Goal: Task Accomplishment & Management: Manage account settings

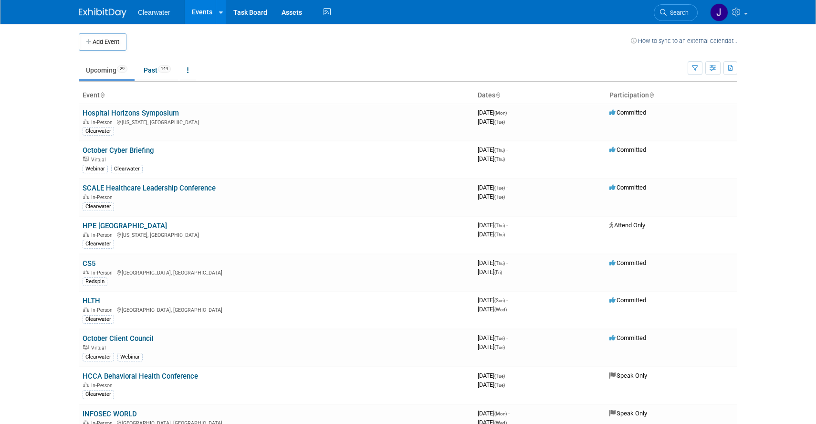
click at [107, 92] on th "Event" at bounding box center [276, 95] width 395 height 16
click at [104, 93] on icon at bounding box center [102, 96] width 5 height 6
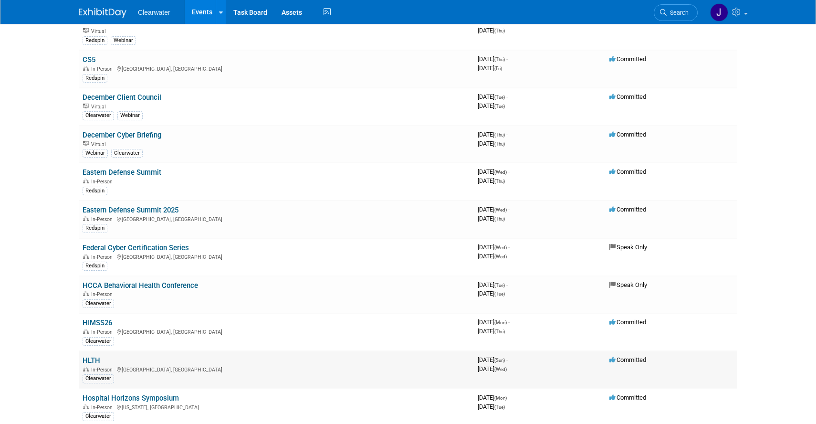
scroll to position [269, 0]
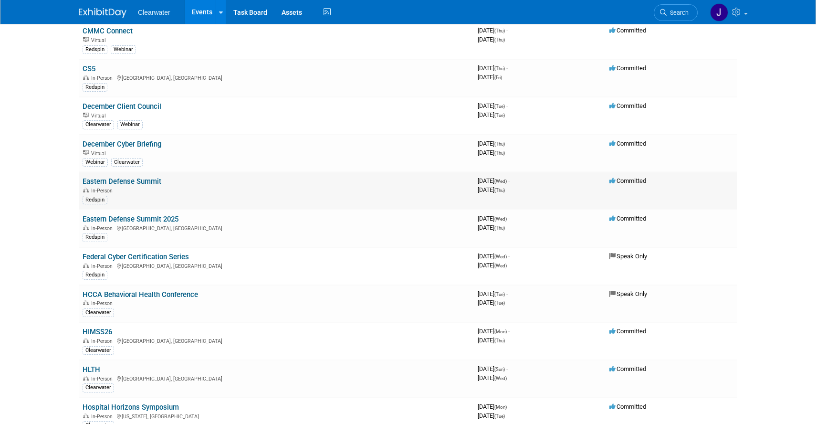
click at [136, 182] on link "Eastern Defense Summit" at bounding box center [122, 181] width 79 height 9
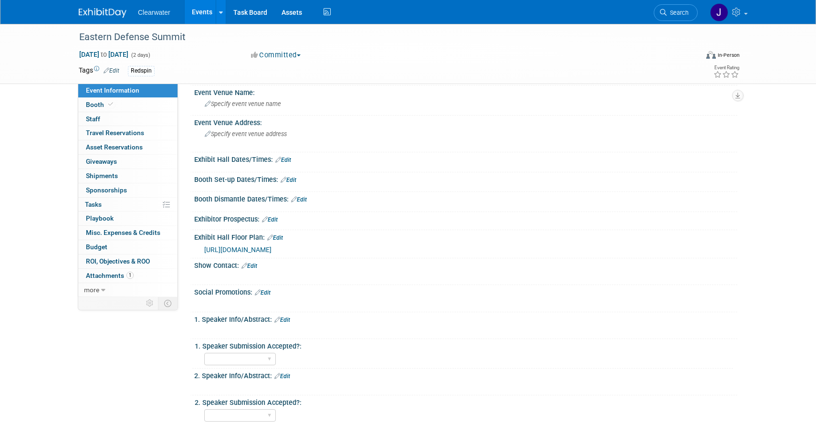
scroll to position [237, 0]
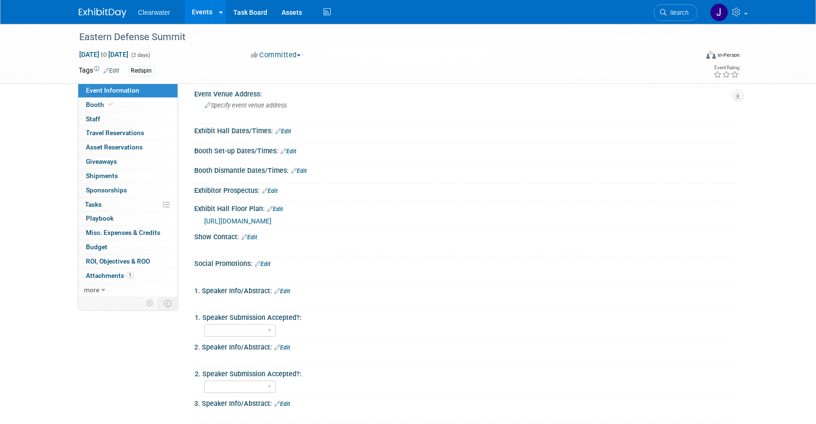
drag, startPoint x: 508, startPoint y: 261, endPoint x: 193, endPoint y: 226, distance: 317.7
click at [193, 226] on div "Exhibit Hall Floor Plan: Edit https://u8084946.ct.sendgrid.net/ls/click?upn=u00…" at bounding box center [463, 215] width 547 height 28
copy div "Edit https://u8084946.ct.sendgrid.net/ls/click?upn=u001.FJam3mH4yccR-2BG3a-2BxI…"
click at [145, 304] on td at bounding box center [150, 303] width 17 height 12
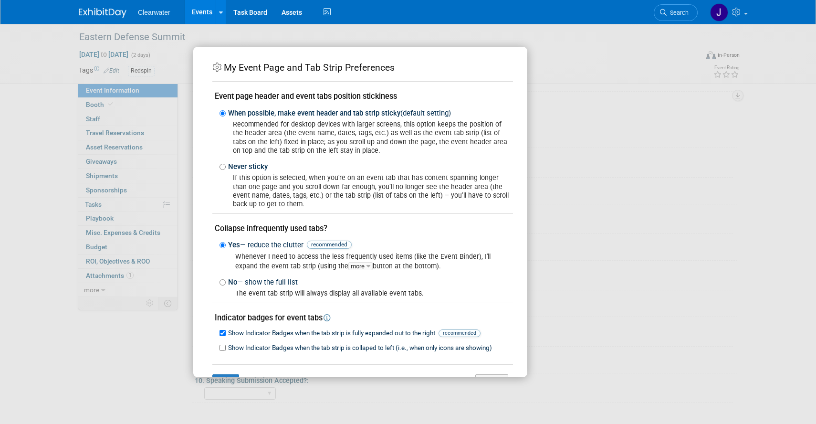
scroll to position [32, 0]
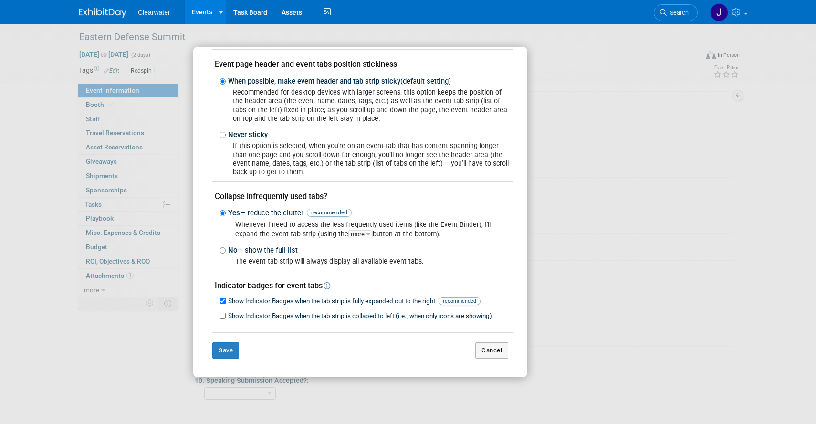
click at [134, 356] on div "My Event Page and Tab Strip Preferences Event page header and event tabs positi…" at bounding box center [408, 212] width 816 height 424
click at [112, 299] on div "My Event Page and Tab Strip Preferences Event page header and event tabs positi…" at bounding box center [408, 212] width 816 height 424
click at [481, 345] on button "Cancel" at bounding box center [491, 350] width 33 height 16
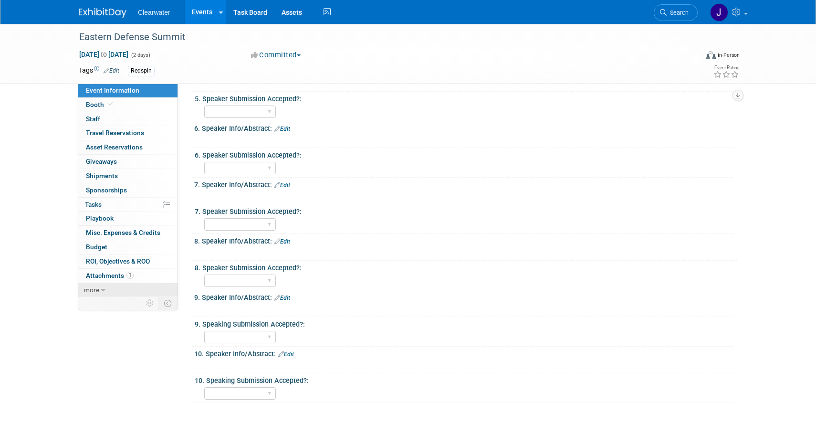
click at [107, 288] on link "more" at bounding box center [127, 290] width 99 height 14
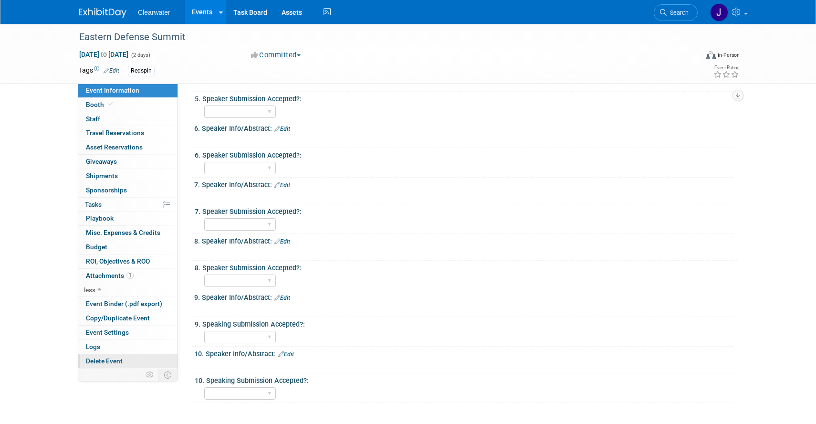
click at [118, 361] on span "Delete Event" at bounding box center [104, 361] width 37 height 8
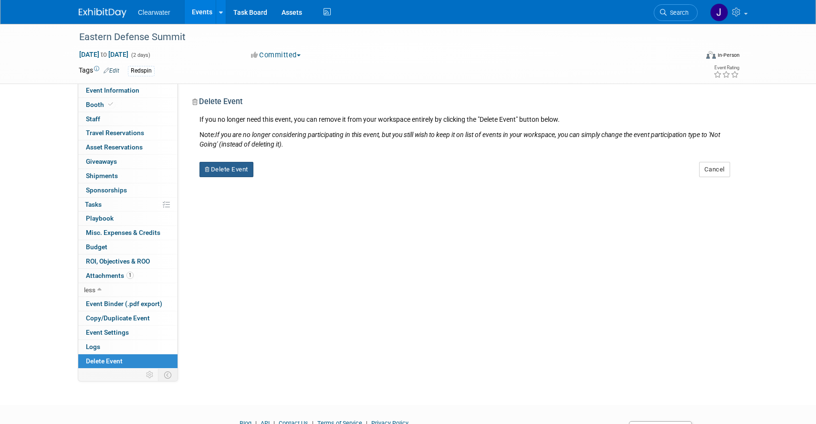
click at [227, 174] on button "Delete Event" at bounding box center [226, 169] width 54 height 15
click at [287, 180] on link "Yes" at bounding box center [287, 176] width 28 height 15
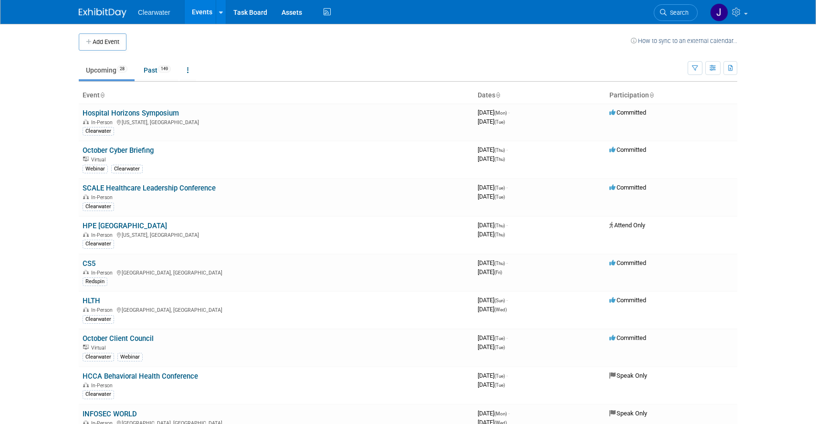
click at [103, 94] on icon at bounding box center [102, 96] width 5 height 6
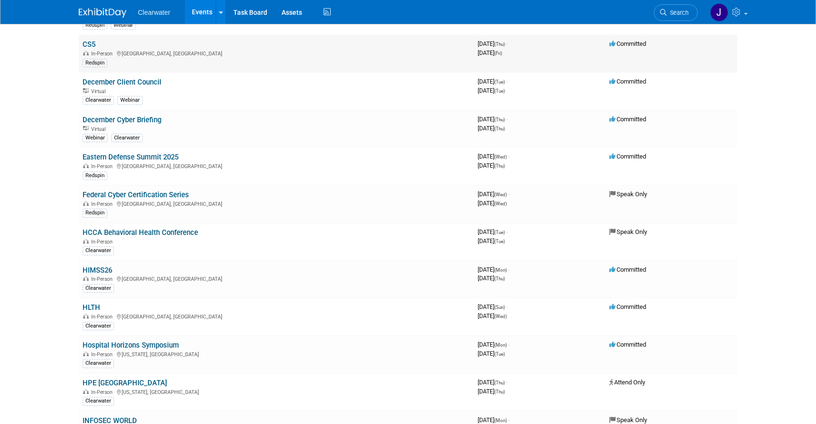
scroll to position [299, 0]
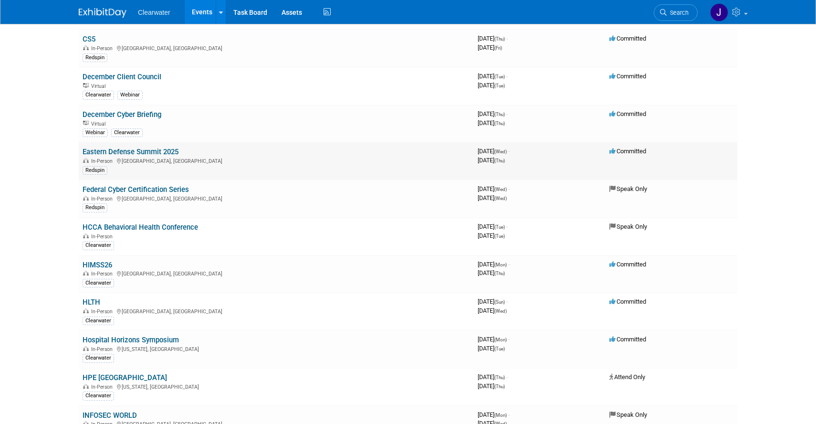
click at [130, 155] on link "Eastern Defense Summit 2025" at bounding box center [131, 151] width 96 height 9
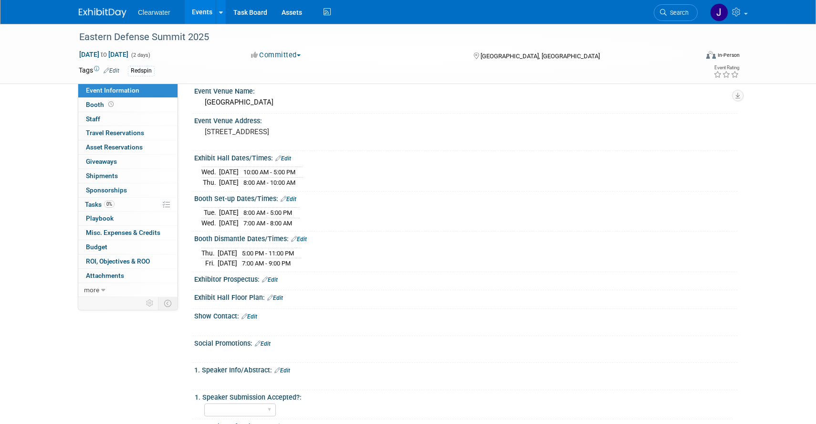
scroll to position [455, 0]
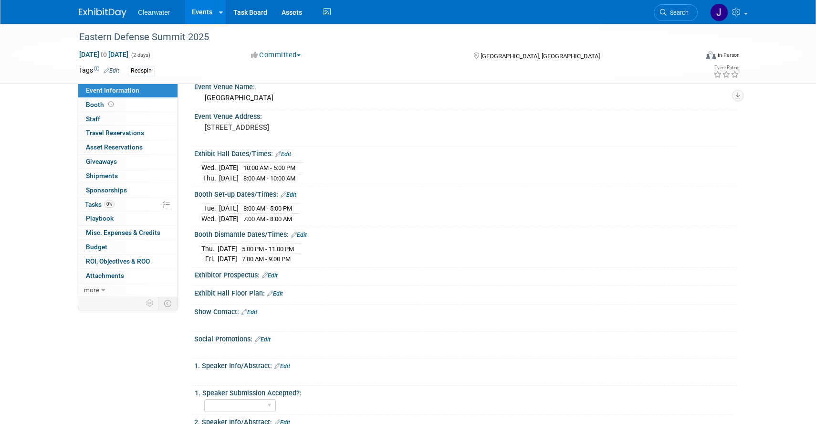
click at [280, 290] on link "Edit" at bounding box center [275, 293] width 16 height 7
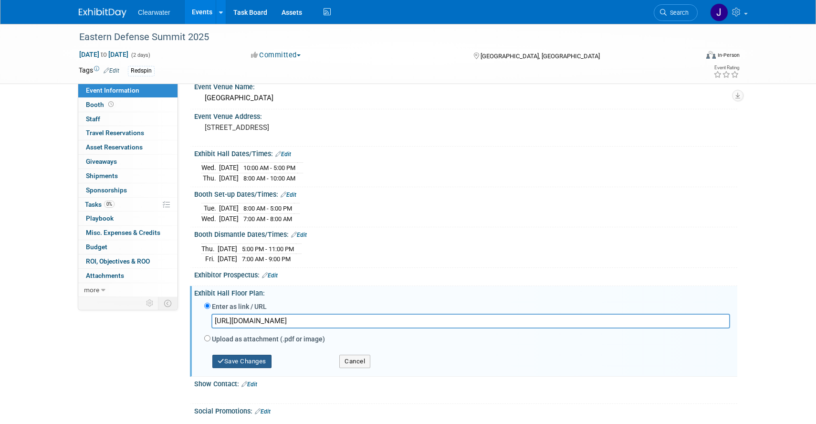
scroll to position [0, 2054]
type input "[URL][DOMAIN_NAME]"
click at [253, 358] on button "Save Changes" at bounding box center [241, 360] width 59 height 13
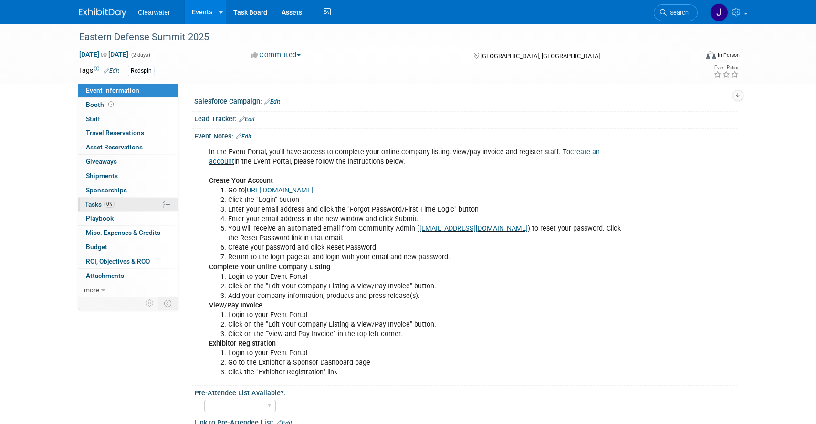
click at [94, 208] on link "0% Tasks 0%" at bounding box center [127, 204] width 99 height 14
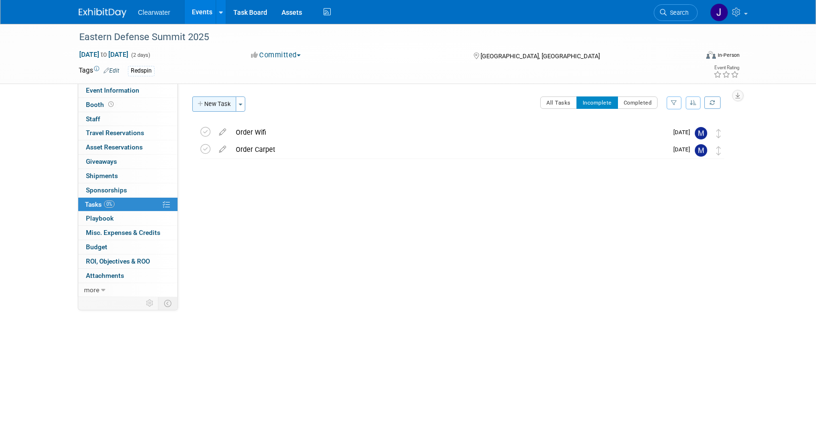
click at [211, 102] on button "New Task" at bounding box center [214, 103] width 44 height 15
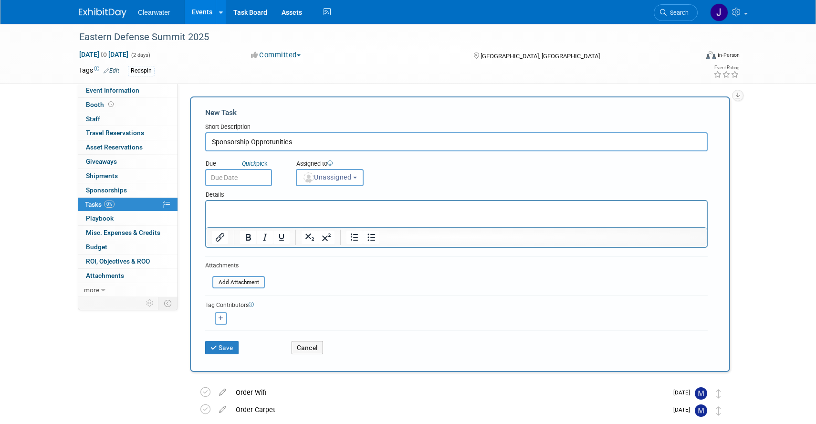
type input "Sponsorship Opprotunities"
drag, startPoint x: 341, startPoint y: 209, endPoint x: 548, endPoint y: 398, distance: 279.5
click at [341, 209] on p "Rich Text Area. Press ALT-0 for help." at bounding box center [456, 210] width 489 height 10
click at [350, 176] on span "Unassigned" at bounding box center [326, 177] width 49 height 8
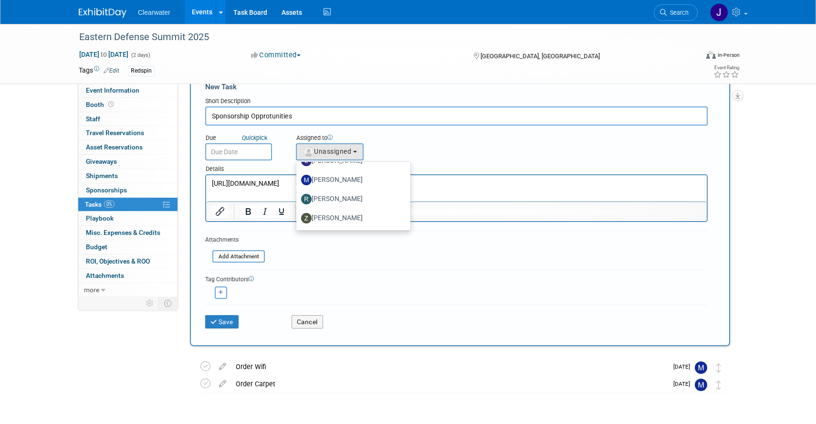
scroll to position [28, 0]
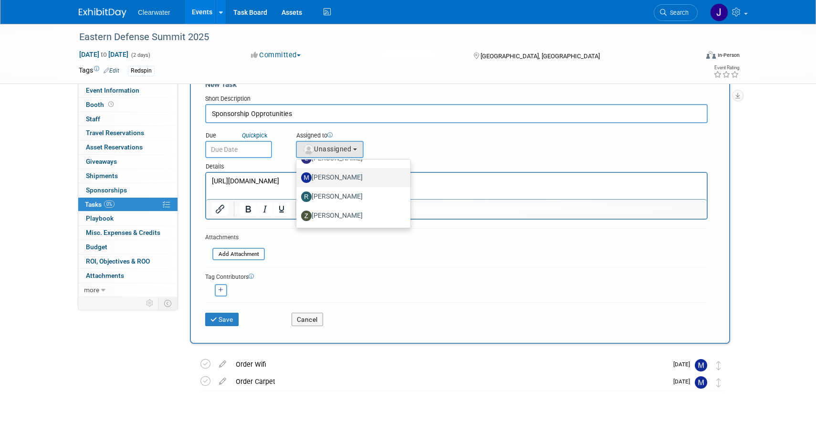
click at [341, 178] on label "[PERSON_NAME]" at bounding box center [351, 177] width 100 height 15
click at [298, 178] on input "[PERSON_NAME]" at bounding box center [294, 176] width 6 height 6
select select "64254334-9387-4d6a-96b6-2827250710f2"
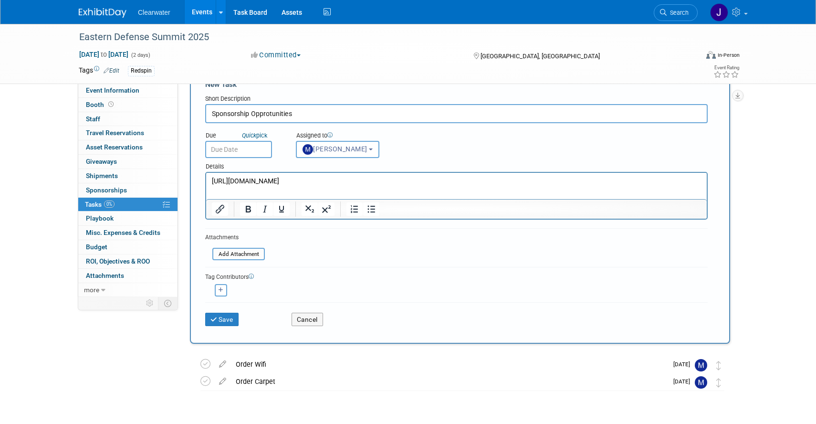
click at [248, 149] on input "text" at bounding box center [238, 149] width 67 height 17
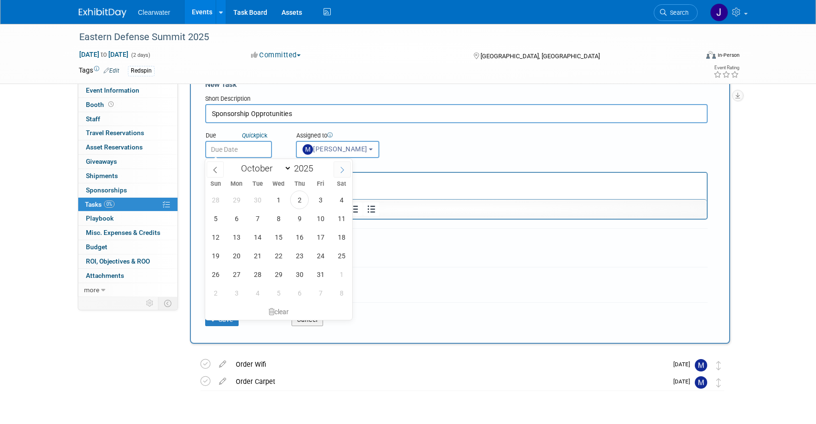
click at [343, 168] on icon at bounding box center [342, 169] width 7 height 7
click at [217, 171] on icon at bounding box center [215, 169] width 7 height 7
select select "9"
click at [318, 275] on span "31" at bounding box center [320, 274] width 19 height 19
type input "[DATE]"
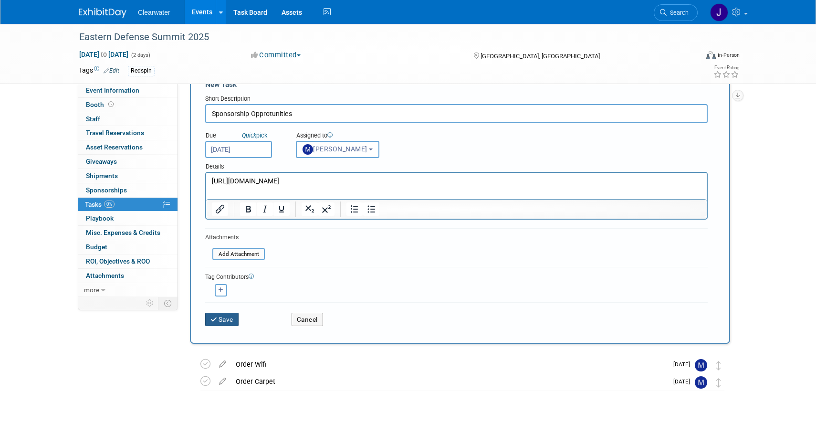
click at [224, 320] on button "Save" at bounding box center [221, 318] width 33 height 13
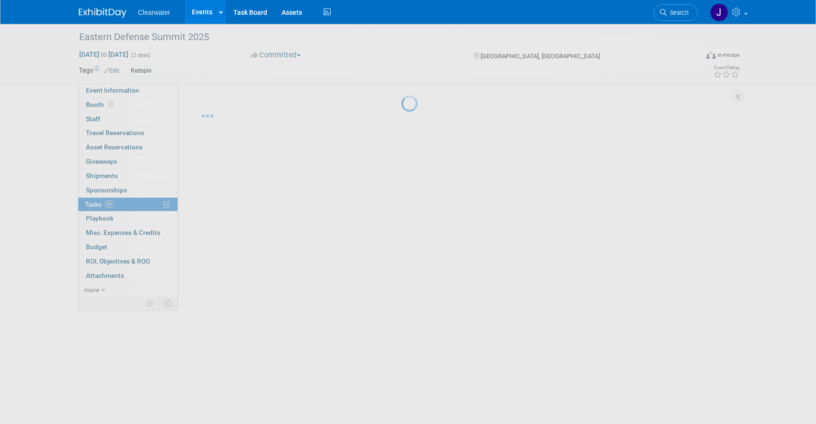
scroll to position [0, 0]
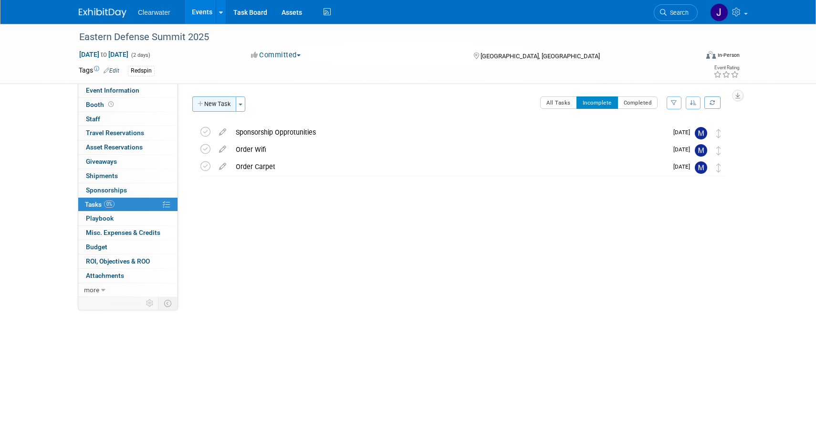
click at [223, 102] on button "New Task" at bounding box center [214, 103] width 44 height 15
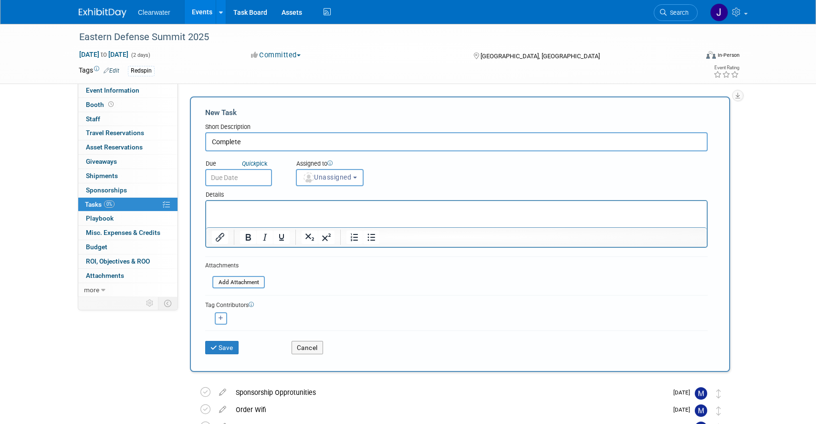
type input "Complete"
click at [245, 213] on p "Rich Text Area. Press ALT-0 for help." at bounding box center [456, 210] width 489 height 10
paste body "Rich Text Area. Press ALT-0 for help."
click at [299, 129] on div "Short Description" at bounding box center [456, 128] width 502 height 10
click at [301, 134] on input "Complete" at bounding box center [456, 141] width 502 height 19
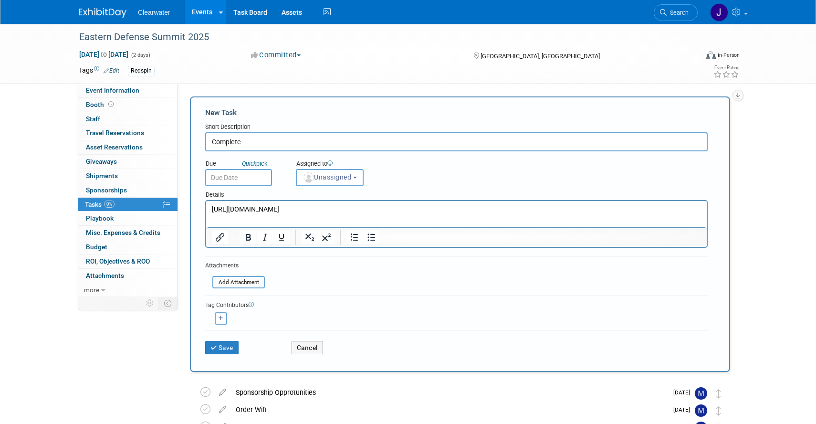
click at [403, 142] on input "Complete" at bounding box center [456, 141] width 502 height 19
type input "Complete Online Company Lisiting"
click at [338, 178] on span "Unassigned" at bounding box center [326, 177] width 49 height 8
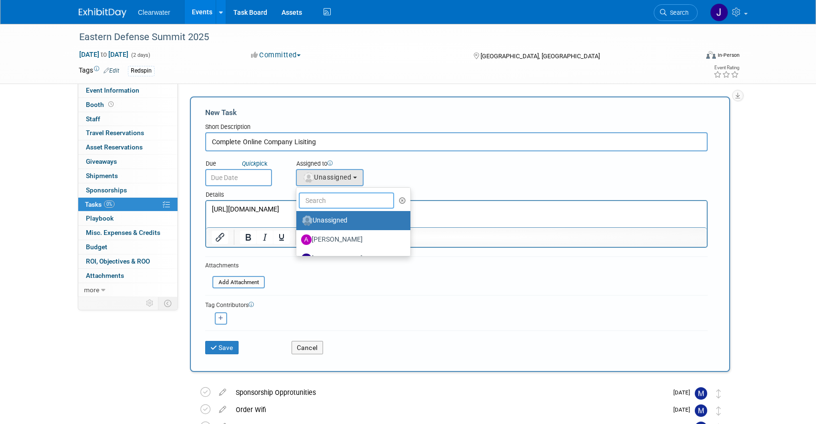
click at [331, 205] on input "text" at bounding box center [346, 200] width 95 height 16
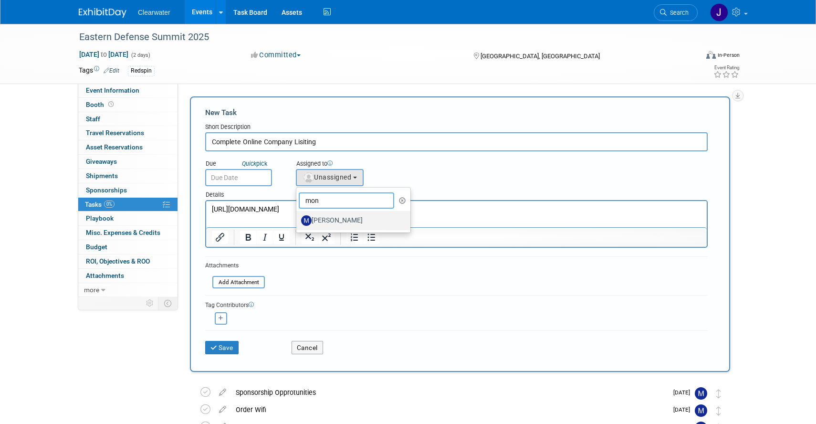
type input "[PERSON_NAME]"
click at [243, 179] on input "text" at bounding box center [238, 177] width 67 height 17
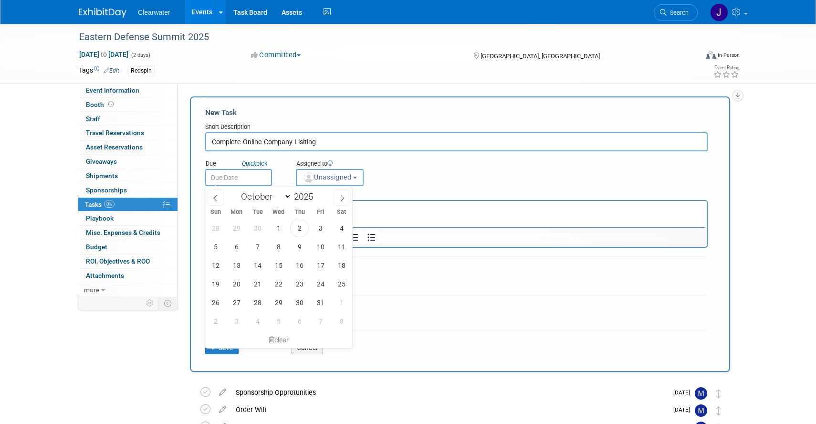
click at [340, 177] on span "Unassigned" at bounding box center [326, 177] width 49 height 8
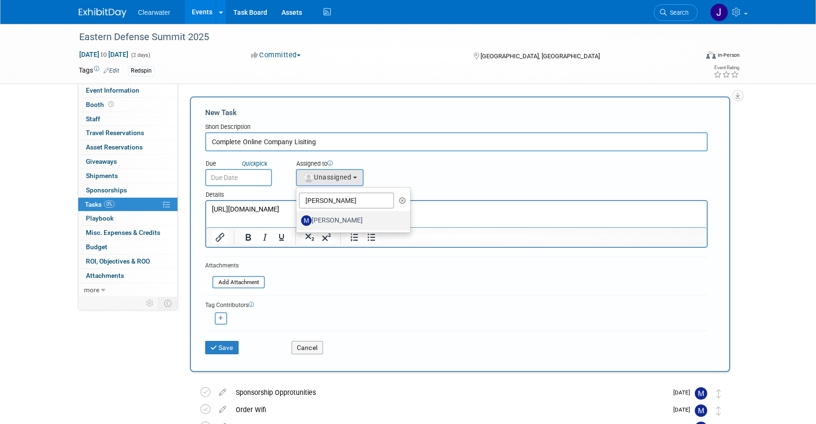
drag, startPoint x: 339, startPoint y: 224, endPoint x: 124, endPoint y: 17, distance: 299.2
click at [339, 224] on label "[PERSON_NAME]" at bounding box center [351, 220] width 100 height 15
click at [298, 222] on input "[PERSON_NAME]" at bounding box center [294, 219] width 6 height 6
select select "64254334-9387-4d6a-96b6-2827250710f2"
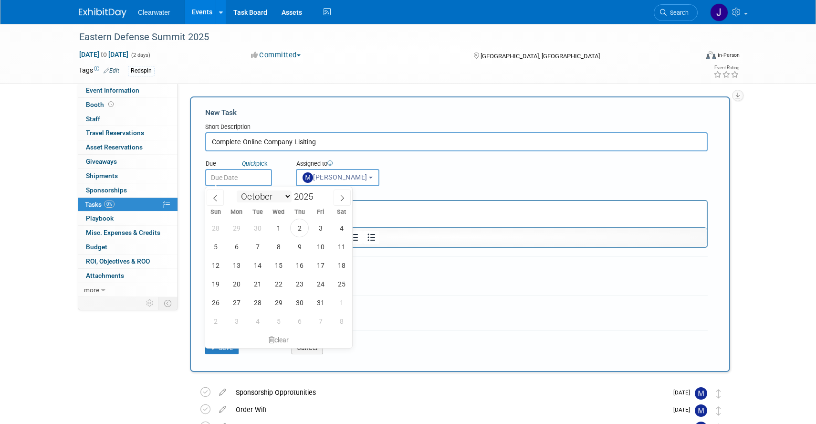
click at [258, 182] on input "text" at bounding box center [238, 177] width 67 height 17
click at [321, 304] on span "31" at bounding box center [320, 302] width 19 height 19
type input "[DATE]"
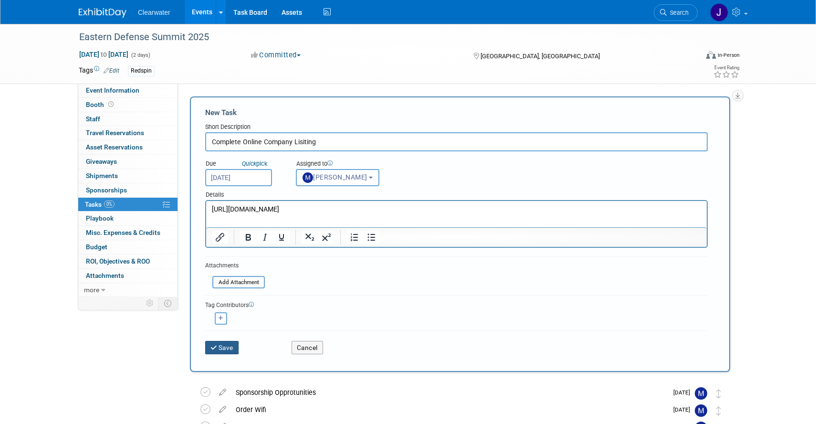
click at [219, 345] on button "Save" at bounding box center [221, 347] width 33 height 13
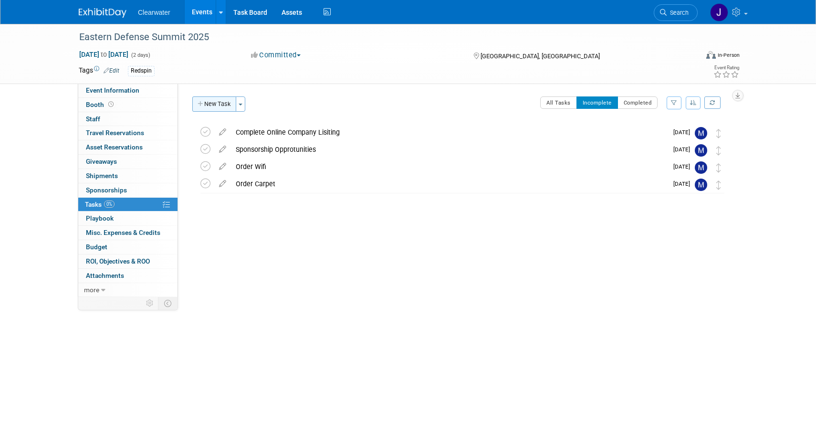
click at [202, 101] on icon "button" at bounding box center [200, 104] width 7 height 6
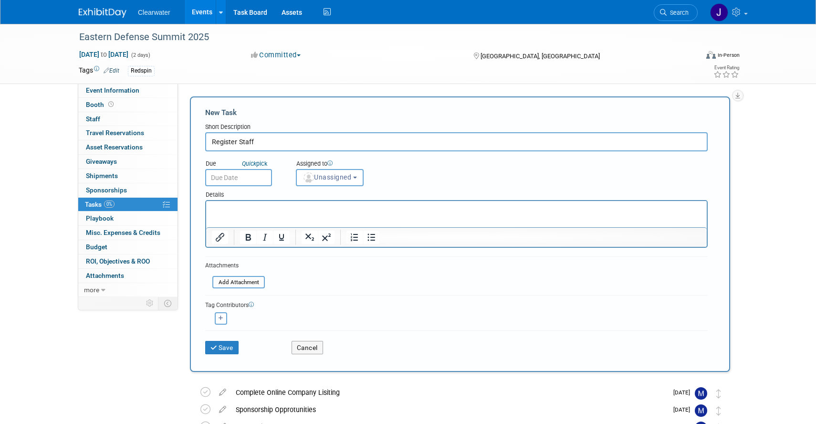
type input "Register Staff"
click at [232, 186] on body "Clearwater Events Add Event Bulk Upload Events Shareable Event Boards Recently …" at bounding box center [408, 212] width 816 height 424
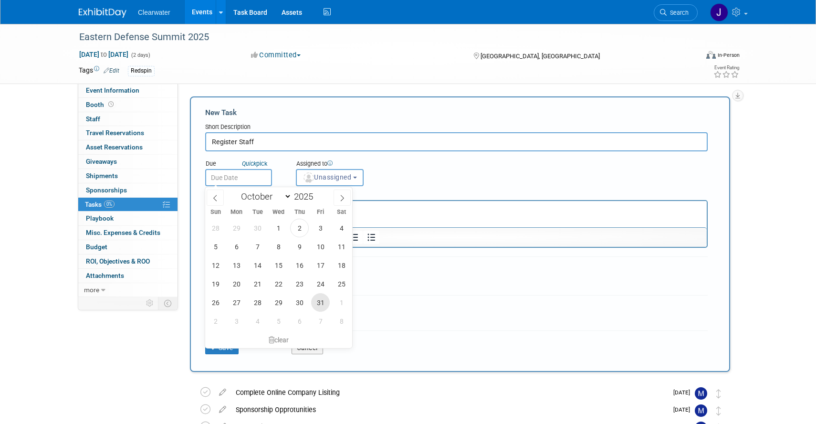
click at [320, 298] on span "31" at bounding box center [320, 302] width 19 height 19
type input "[DATE]"
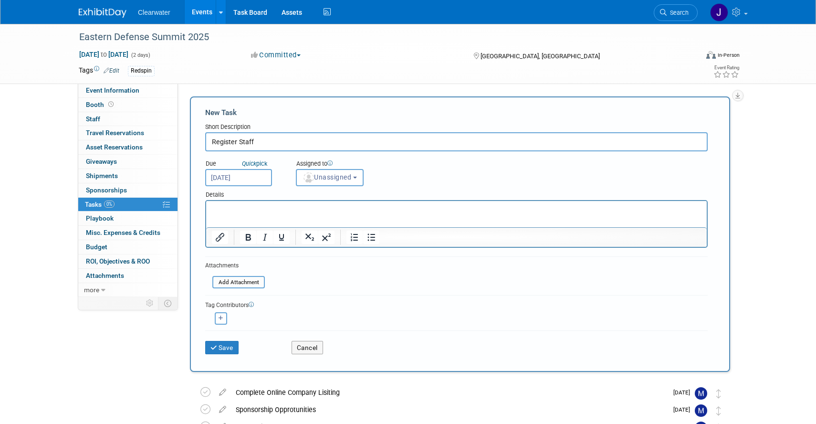
click at [340, 164] on div "Assigned to" at bounding box center [353, 164] width 115 height 10
click at [340, 176] on span "Unassigned" at bounding box center [326, 177] width 49 height 8
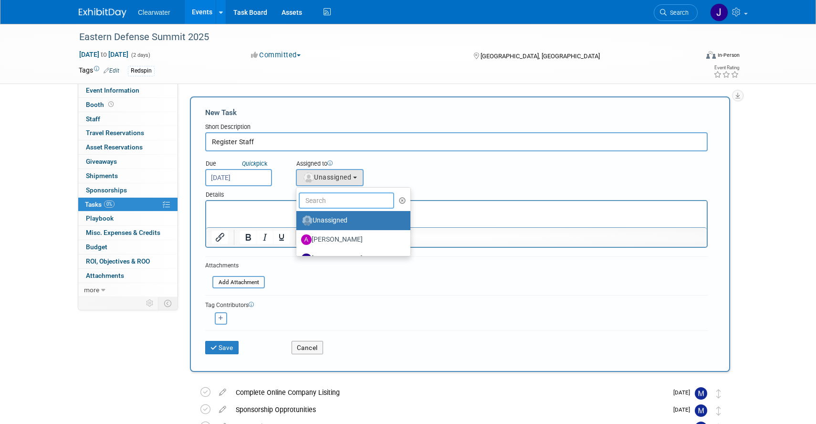
click at [336, 207] on input "text" at bounding box center [346, 200] width 95 height 16
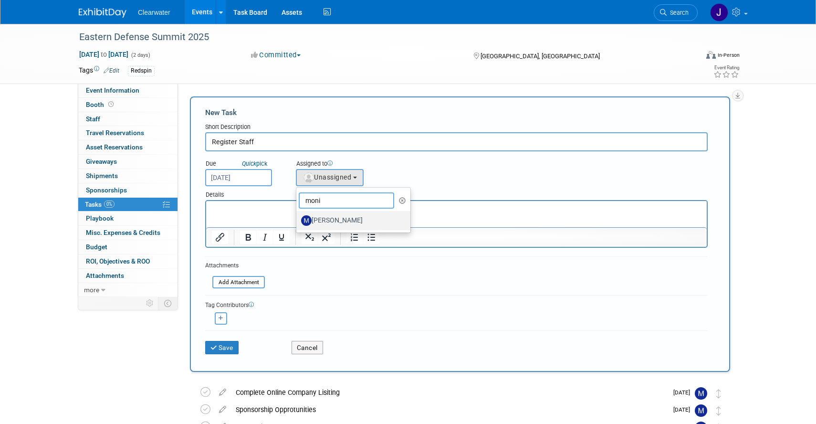
type input "[PERSON_NAME]"
click at [224, 344] on button "Save" at bounding box center [221, 347] width 33 height 13
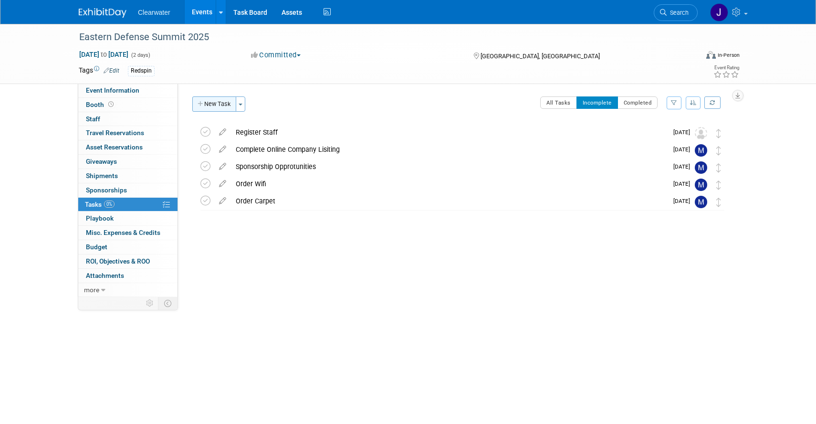
click at [227, 104] on button "New Task" at bounding box center [214, 103] width 44 height 15
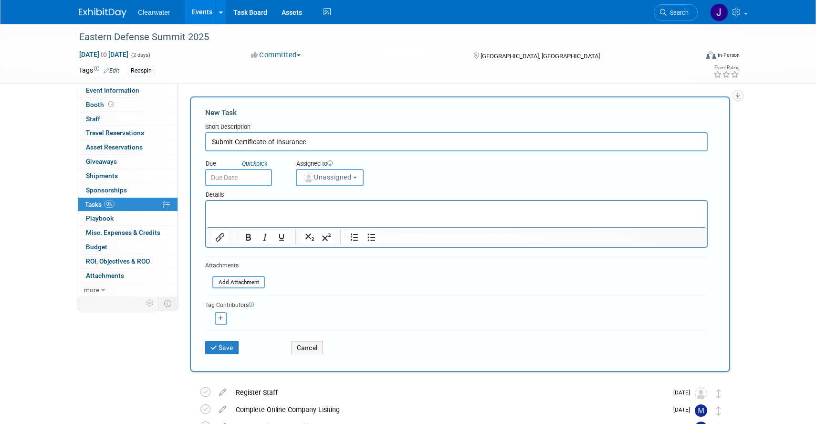
type input "Submit Certificate of Insurance"
click at [220, 175] on input "text" at bounding box center [238, 177] width 67 height 17
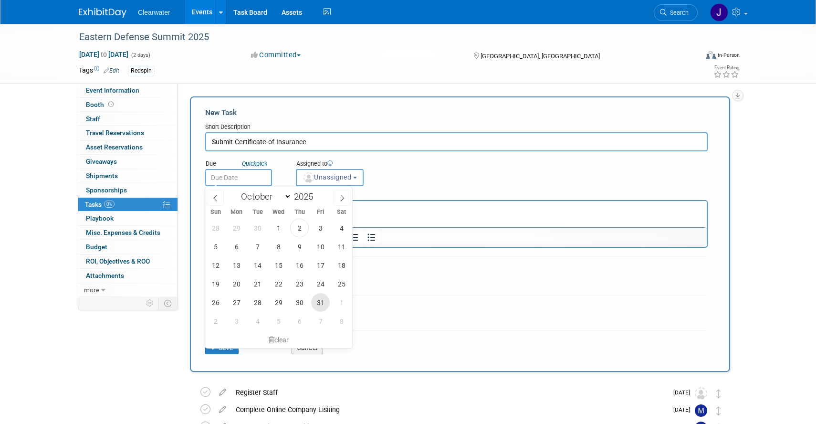
click at [318, 300] on span "31" at bounding box center [320, 302] width 19 height 19
type input "[DATE]"
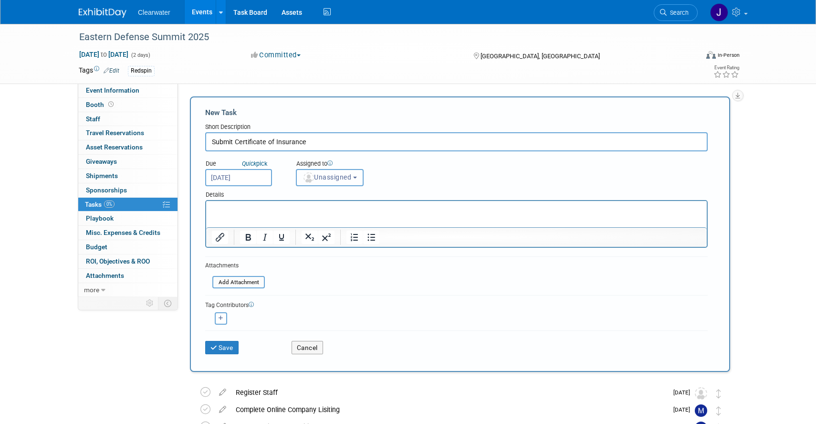
click at [328, 175] on span "Unassigned" at bounding box center [326, 177] width 49 height 8
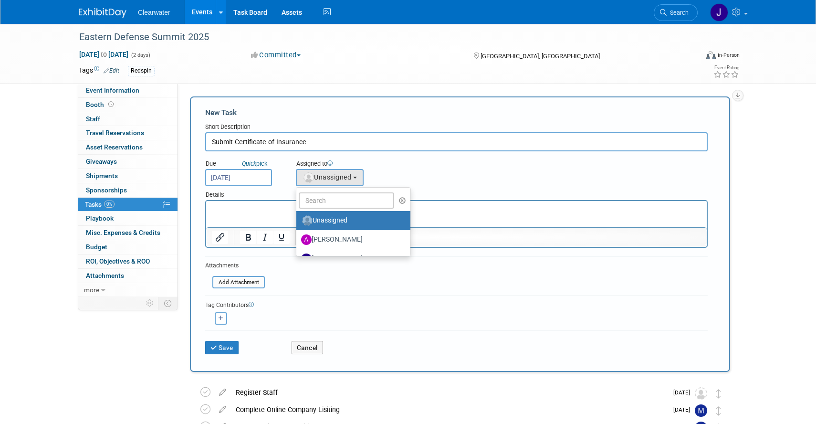
click at [332, 191] on ul "Unassigned [PERSON_NAME] [PERSON_NAME] (me) [PERSON_NAME] [PERSON_NAME] [PERSON…" at bounding box center [353, 221] width 115 height 69
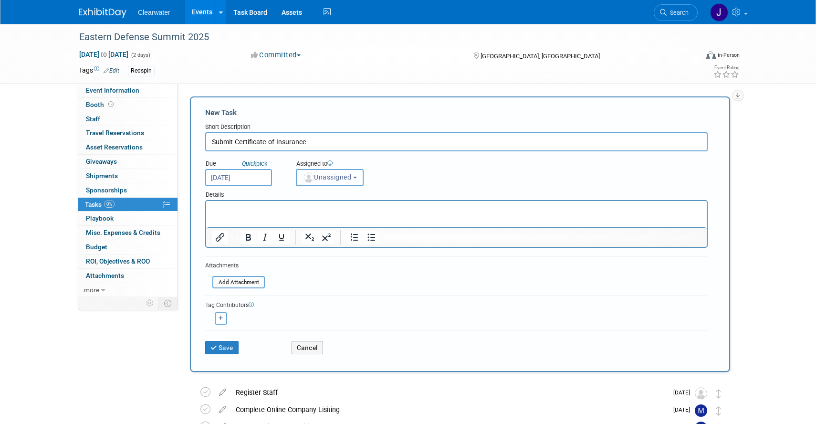
click at [331, 174] on span "Unassigned" at bounding box center [326, 177] width 49 height 8
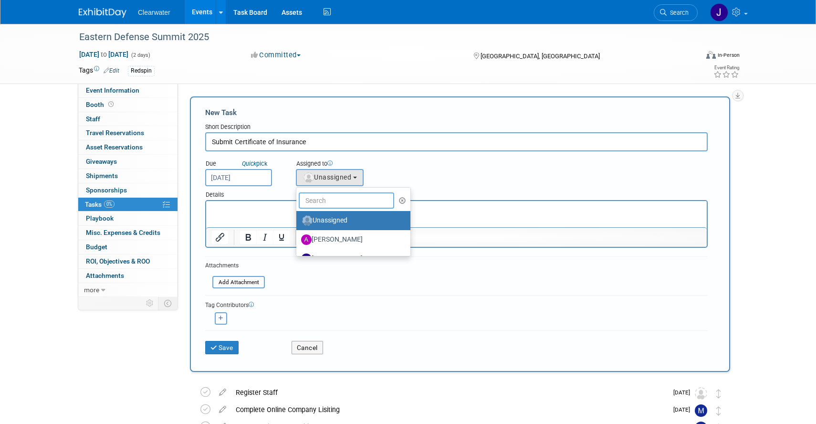
click at [330, 197] on input "text" at bounding box center [346, 200] width 95 height 16
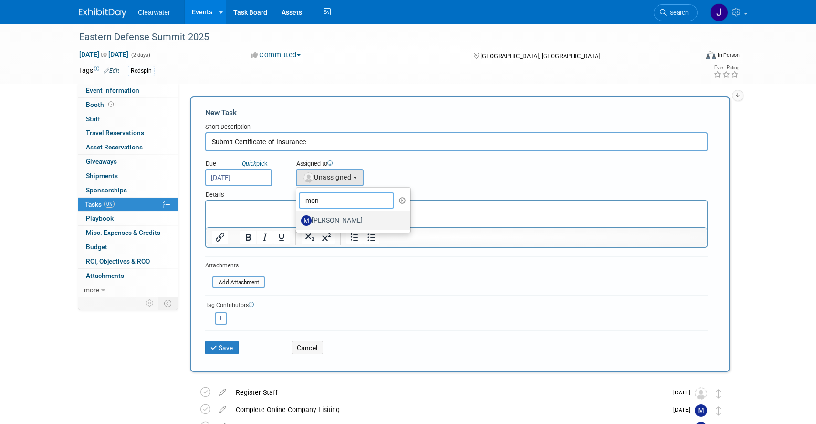
type input "mon"
drag, startPoint x: 311, startPoint y: 217, endPoint x: 93, endPoint y: 16, distance: 296.7
click at [311, 217] on label "[PERSON_NAME]" at bounding box center [351, 220] width 100 height 15
click at [298, 217] on input "[PERSON_NAME]" at bounding box center [294, 219] width 6 height 6
select select "64254334-9387-4d6a-96b6-2827250710f2"
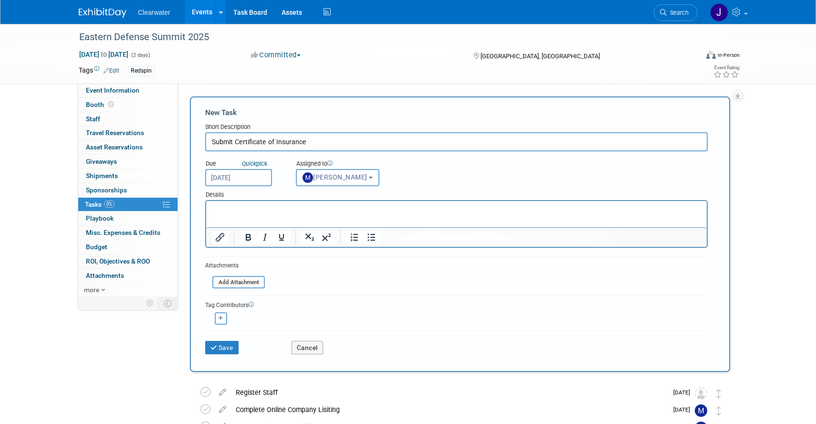
click at [297, 214] on html at bounding box center [456, 207] width 500 height 13
click at [230, 348] on button "Save" at bounding box center [221, 347] width 33 height 13
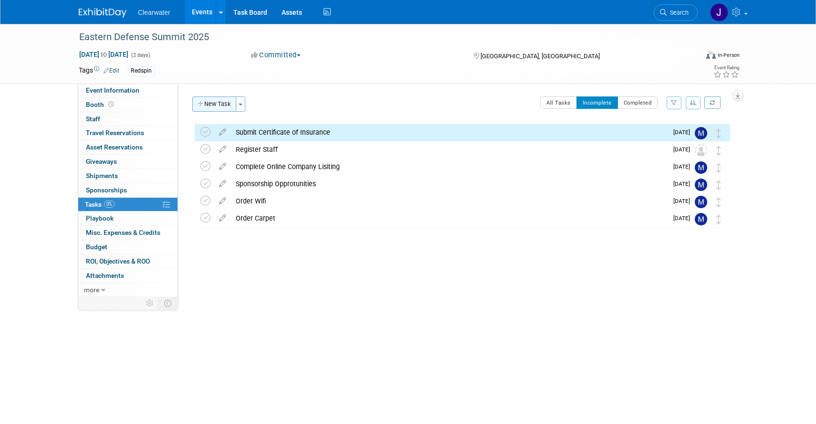
click at [220, 102] on button "New Task" at bounding box center [214, 103] width 44 height 15
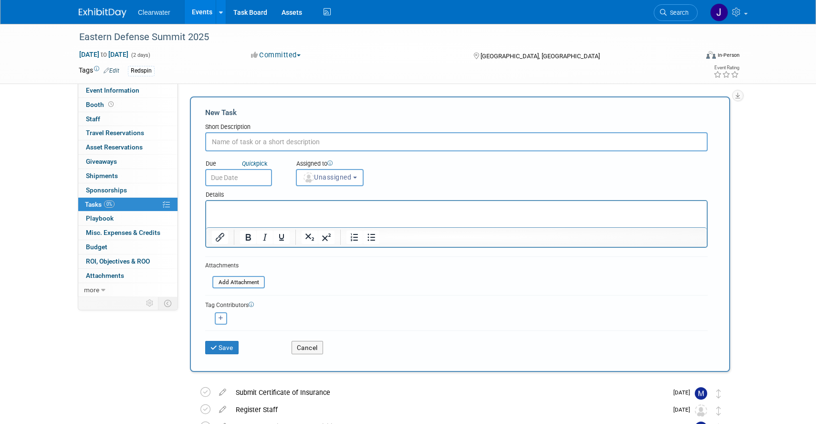
click at [253, 214] on html at bounding box center [456, 207] width 500 height 13
click at [251, 143] on input "text" at bounding box center [456, 141] width 502 height 19
type input "Order Carpet, Furniture, Labor, etc."
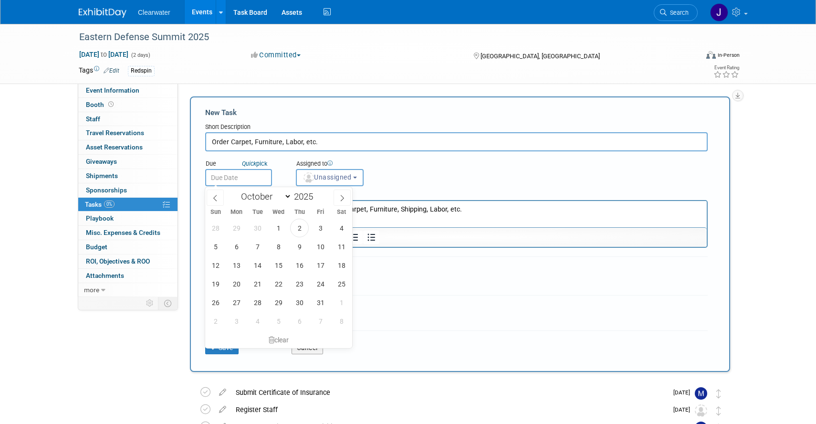
click at [239, 176] on input "text" at bounding box center [238, 177] width 67 height 17
click at [338, 197] on span at bounding box center [341, 197] width 17 height 16
select select "10"
click at [322, 243] on span "7" at bounding box center [320, 246] width 19 height 19
type input "[DATE]"
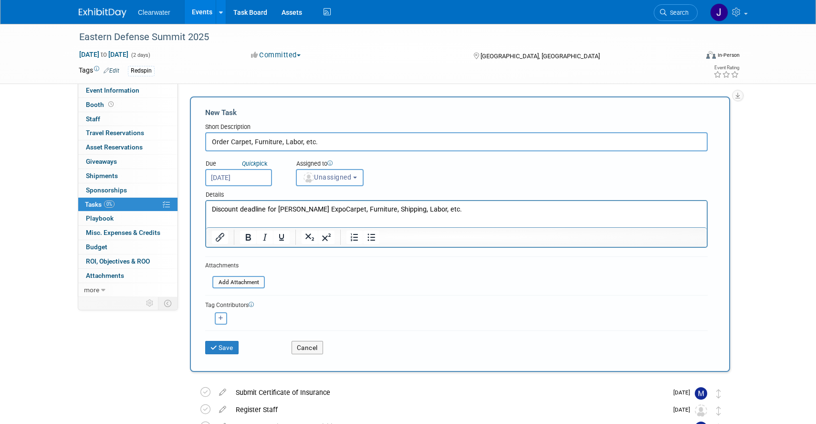
click at [326, 185] on button "Unassigned" at bounding box center [330, 177] width 68 height 17
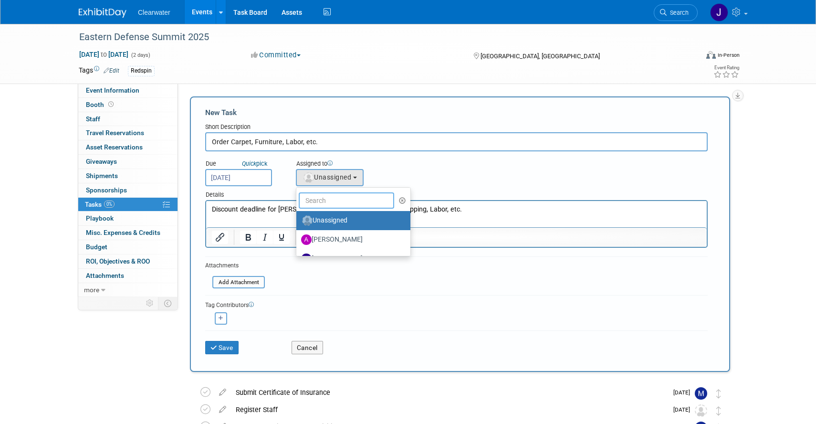
click at [333, 200] on input "text" at bounding box center [346, 200] width 95 height 16
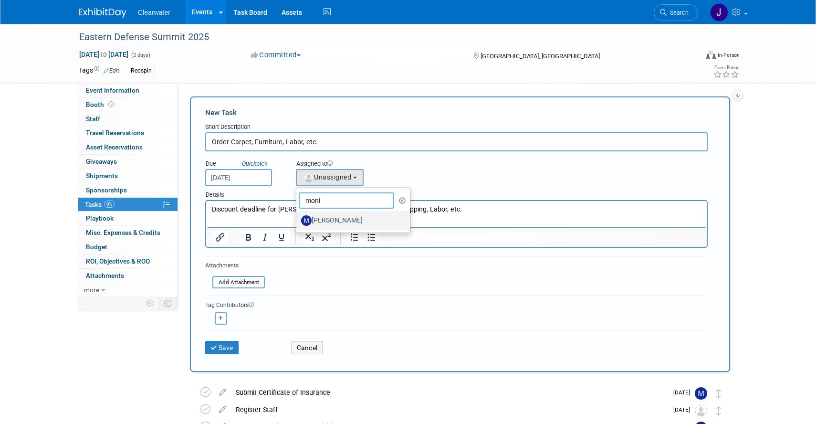
type input "moni"
click at [317, 216] on label "[PERSON_NAME]" at bounding box center [351, 220] width 100 height 15
click at [298, 216] on input "[PERSON_NAME]" at bounding box center [294, 219] width 6 height 6
select select "64254334-9387-4d6a-96b6-2827250710f2"
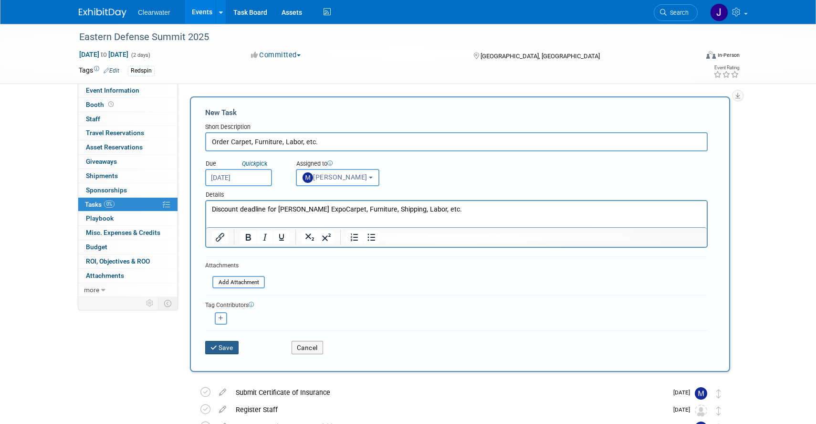
drag, startPoint x: 228, startPoint y: 350, endPoint x: 446, endPoint y: 236, distance: 246.0
click at [446, 236] on form "New Task Short Description Order Carpet, Furniture, Labor, etc. Due Quick pick …" at bounding box center [459, 233] width 509 height 253
click at [340, 214] on html "Discount deadline for [PERSON_NAME] ExpoCarpet, Furniture, Shipping, Labor, etc." at bounding box center [456, 207] width 500 height 13
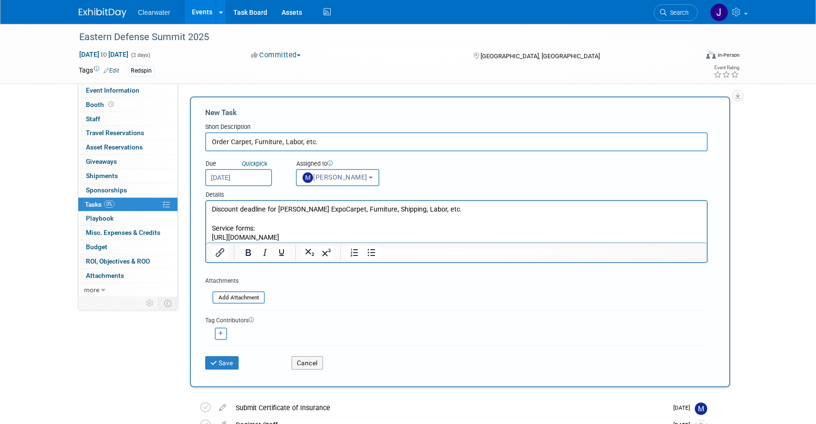
click at [211, 238] on body "Discount deadline for [PERSON_NAME] ExpoCarpet, Furniture, Shipping, Labor, etc…" at bounding box center [456, 224] width 490 height 38
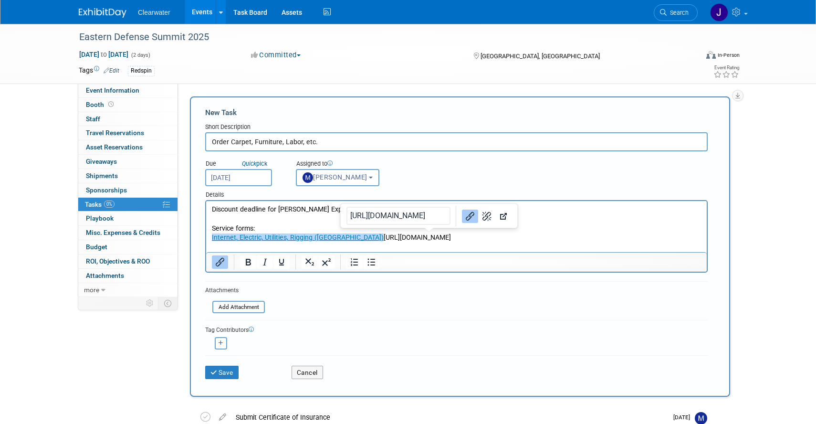
drag, startPoint x: 422, startPoint y: 235, endPoint x: 490, endPoint y: 256, distance: 71.5
click at [490, 242] on html "Discount deadline for [PERSON_NAME] ExpoCarpet, Furniture, Shipping, Labor, etc…" at bounding box center [456, 221] width 500 height 41
click at [488, 255] on div at bounding box center [456, 261] width 500 height 15
click at [425, 238] on p "Internet, Electric, Utilities, Rigging (Charleston Area Convention Center)﻿ [UR…" at bounding box center [456, 238] width 489 height 10
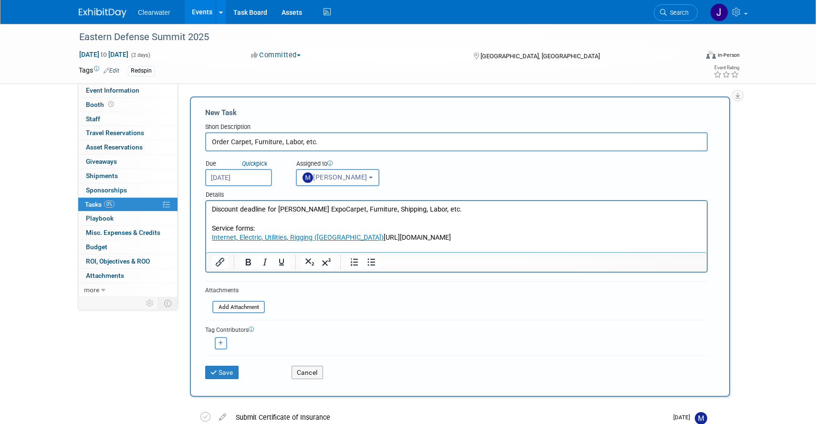
drag, startPoint x: 423, startPoint y: 237, endPoint x: 462, endPoint y: 248, distance: 40.5
click at [462, 242] on p "Internet, Electric, Utilities, Rigging (Charleston Area Convention Center)﻿ [UR…" at bounding box center [456, 238] width 489 height 10
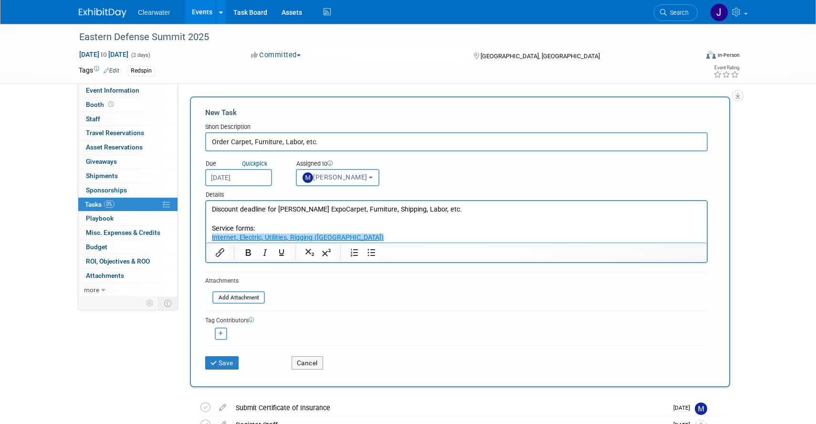
click at [497, 228] on p "Service forms:" at bounding box center [456, 229] width 489 height 10
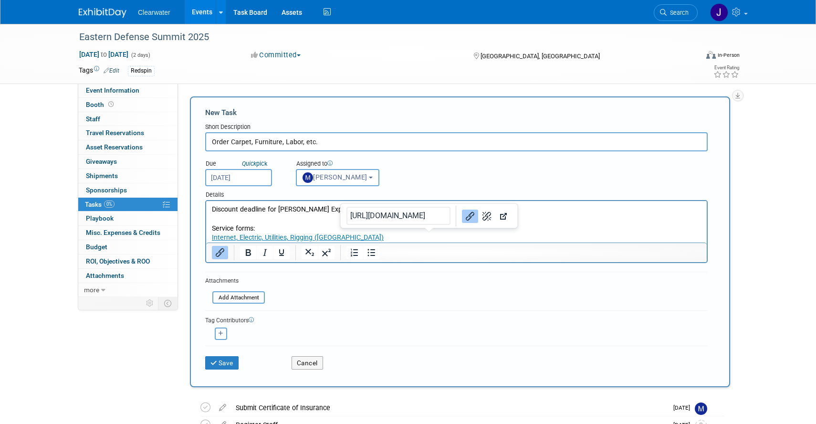
click at [494, 237] on p "Internet, Electric, Utilities, Rigging ([GEOGRAPHIC_DATA])" at bounding box center [456, 238] width 489 height 10
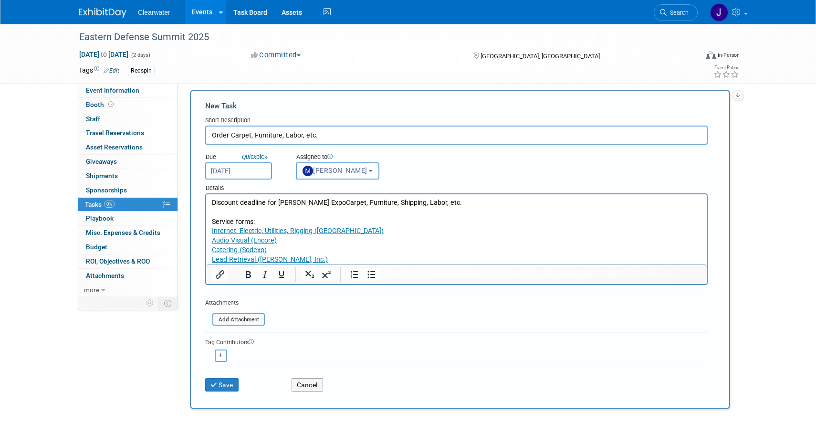
scroll to position [10, 0]
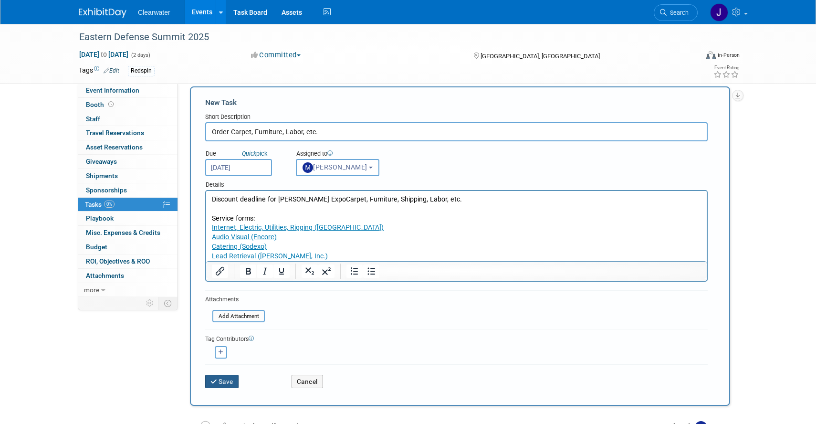
click at [229, 385] on button "Save" at bounding box center [221, 380] width 33 height 13
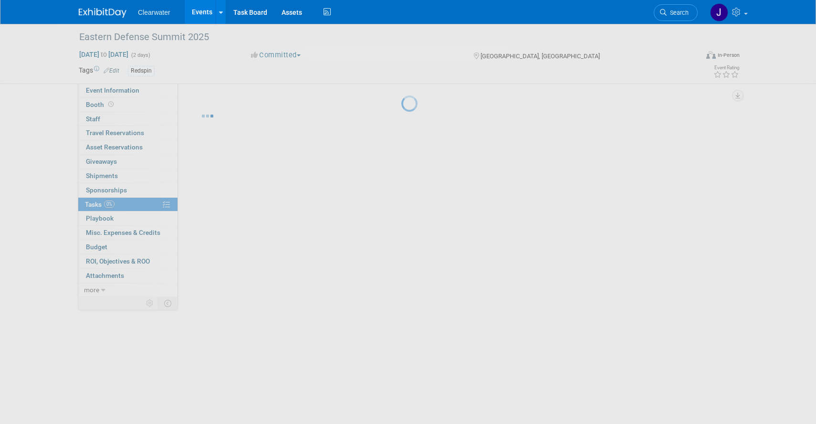
scroll to position [0, 0]
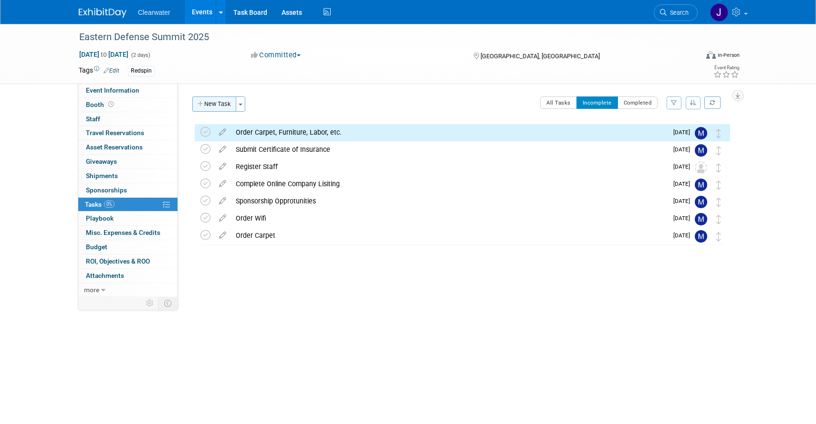
click at [218, 101] on button "New Task" at bounding box center [214, 103] width 44 height 15
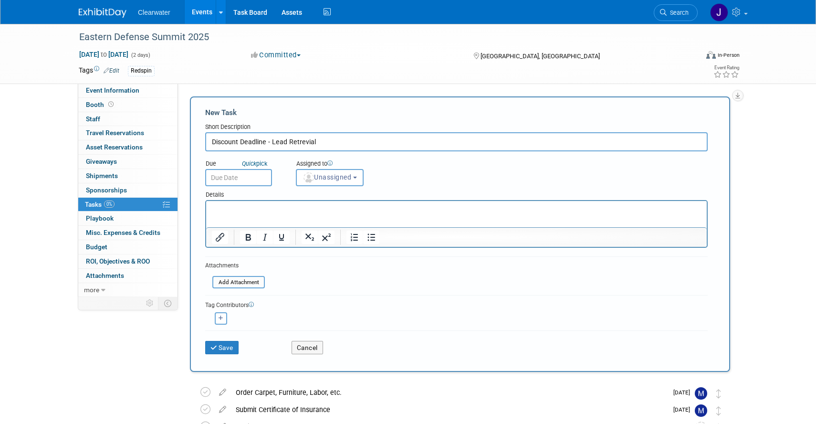
click at [297, 142] on input "Discount Deadline - Lead Retrevial" at bounding box center [456, 141] width 502 height 19
type input "Discount Deadline - Lead Retrieval"
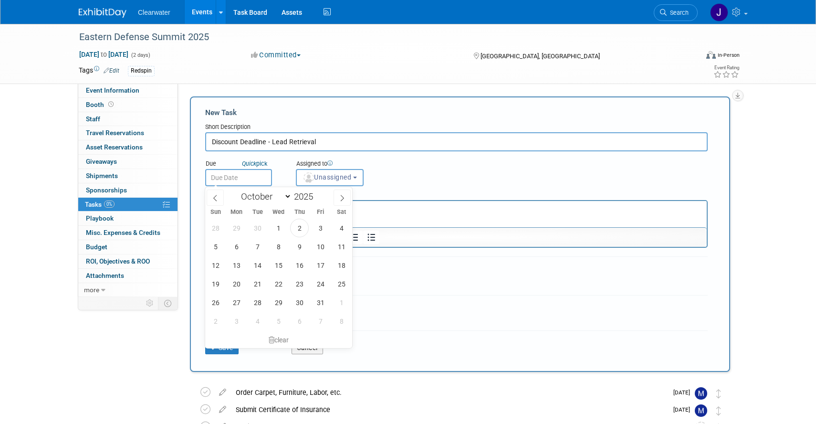
click at [238, 180] on input "text" at bounding box center [238, 177] width 67 height 17
click at [343, 198] on icon at bounding box center [342, 198] width 3 height 6
select select "10"
click at [216, 263] on span "9" at bounding box center [215, 265] width 19 height 19
type input "[DATE]"
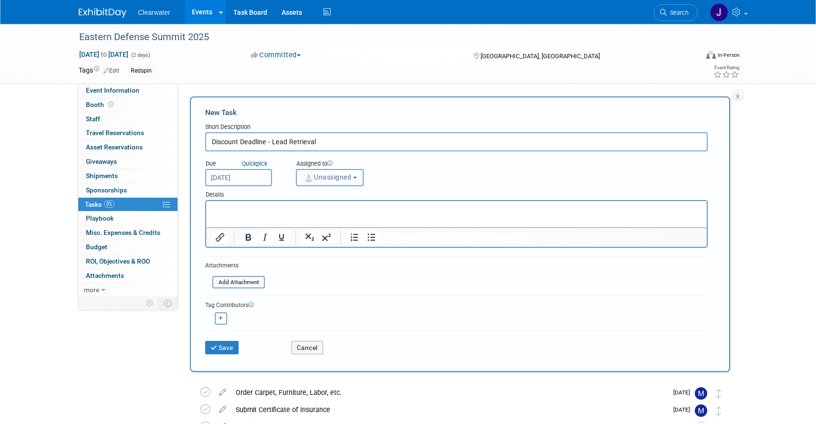
click at [324, 175] on span "Unassigned" at bounding box center [326, 177] width 49 height 8
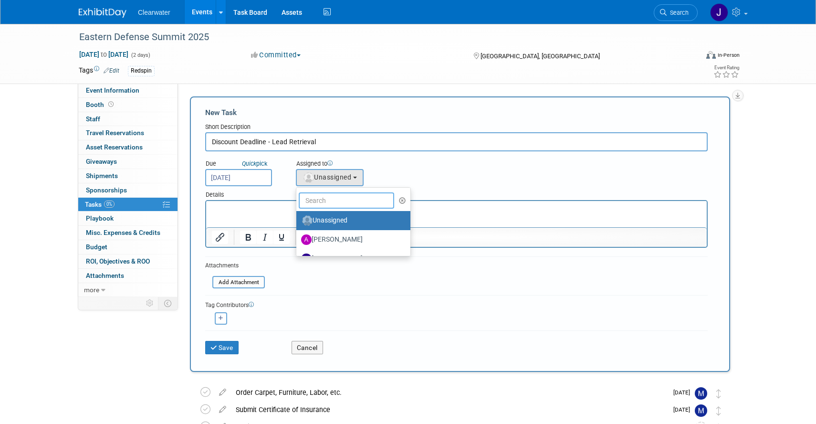
click at [331, 201] on input "text" at bounding box center [346, 200] width 95 height 16
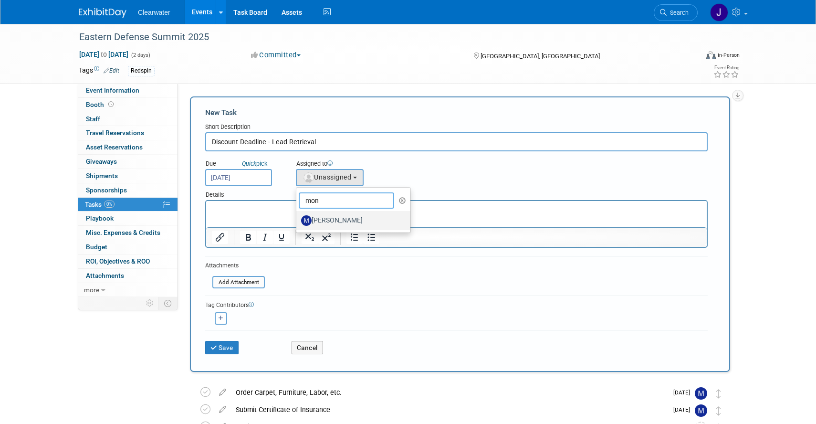
type input "mon"
click at [330, 220] on label "[PERSON_NAME]" at bounding box center [351, 220] width 100 height 15
click at [298, 220] on input "[PERSON_NAME]" at bounding box center [294, 219] width 6 height 6
select select "64254334-9387-4d6a-96b6-2827250710f2"
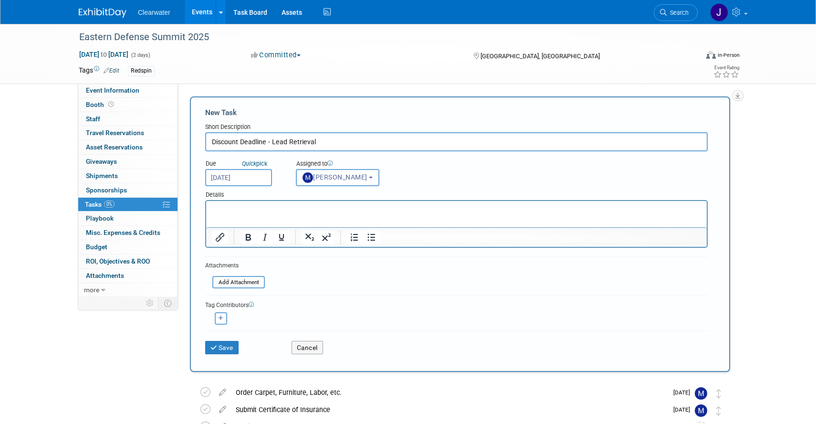
click at [300, 214] on html at bounding box center [456, 207] width 500 height 13
click at [374, 309] on div "Tag Contributors" at bounding box center [456, 304] width 502 height 10
click at [227, 348] on button "Save" at bounding box center [221, 347] width 33 height 13
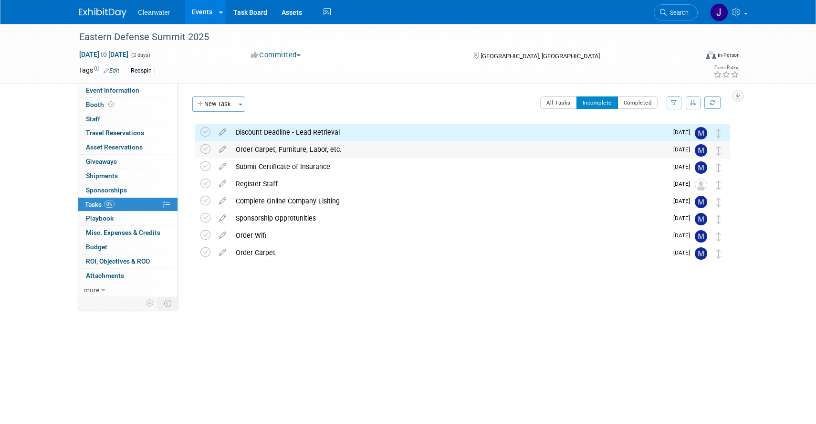
click at [267, 146] on div "Order Carpet, Furniture, Labor, etc." at bounding box center [449, 149] width 436 height 16
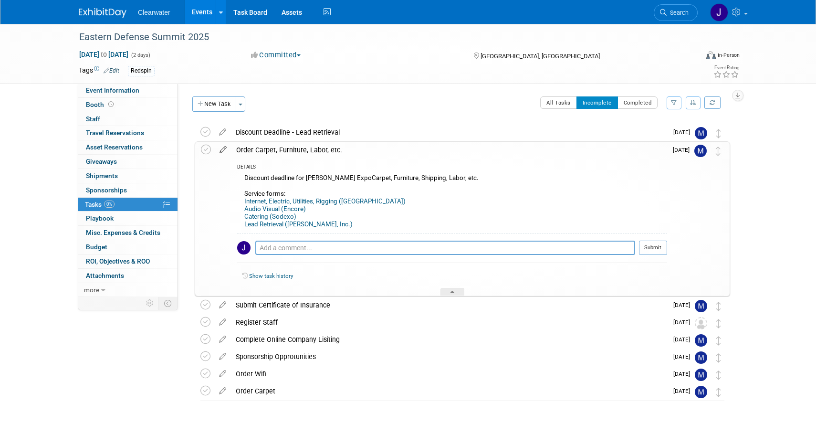
click at [226, 150] on icon at bounding box center [223, 148] width 17 height 12
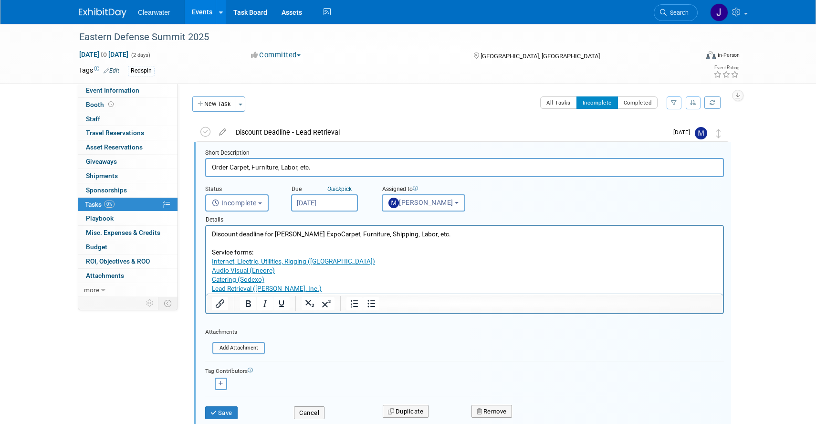
scroll to position [2, 0]
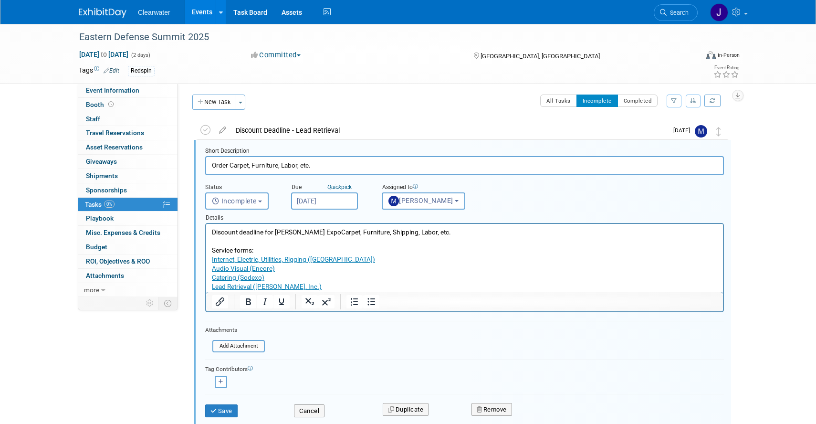
click at [208, 167] on input "Order Carpet, Furniture, Labor, etc." at bounding box center [464, 165] width 518 height 19
drag, startPoint x: 337, startPoint y: 162, endPoint x: 203, endPoint y: 160, distance: 134.0
click at [203, 160] on form "Short Description Order Carpet, Furniture, Labor, etc. Status <i class="far fa-…" at bounding box center [464, 286] width 533 height 279
click at [271, 165] on input "Order Deadline: AudiExpo" at bounding box center [464, 165] width 518 height 19
click at [275, 165] on input "Order Deadline: AudieExpo" at bounding box center [464, 165] width 518 height 19
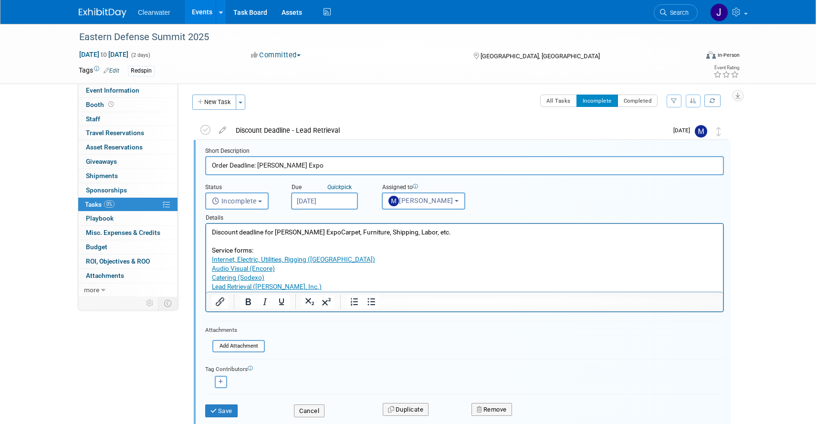
type input "Order Deadline: [PERSON_NAME] Expo"
click at [395, 181] on div "Assigned to <img src="[URL][DOMAIN_NAME]" style="width: 22px; height: 22px; bor…" at bounding box center [440, 194] width 133 height 31
click at [229, 407] on button "Save" at bounding box center [221, 410] width 32 height 13
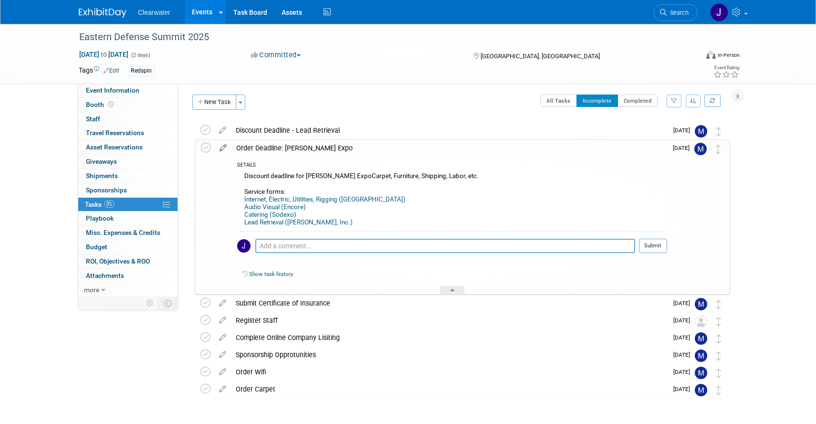
click at [219, 145] on icon at bounding box center [223, 146] width 17 height 12
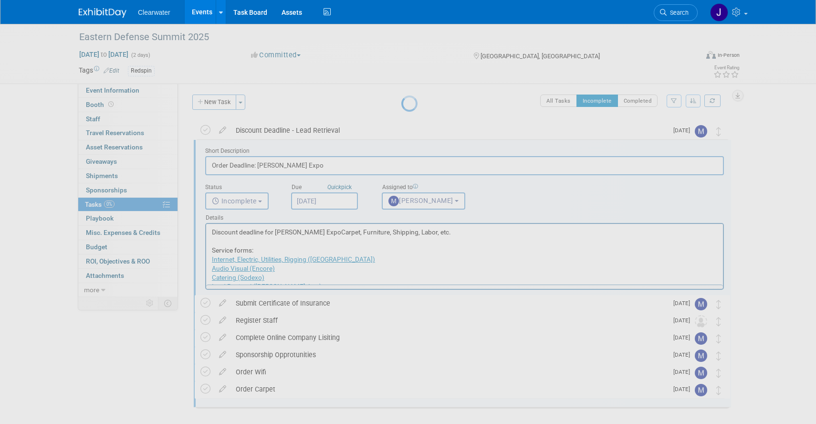
scroll to position [0, 0]
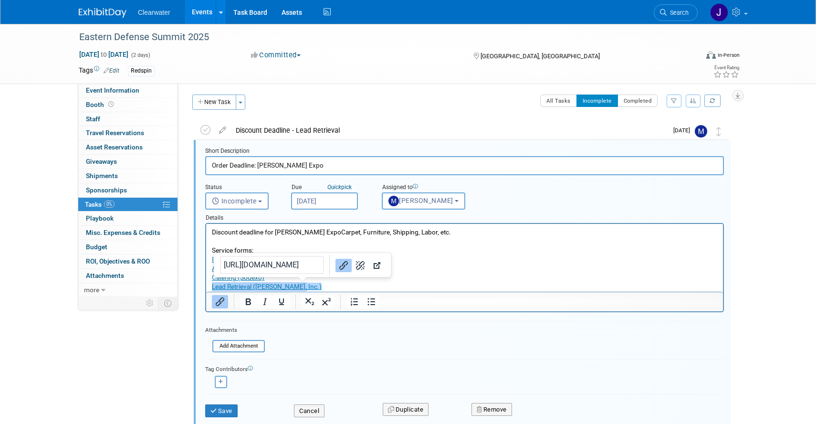
drag, startPoint x: 316, startPoint y: 287, endPoint x: 211, endPoint y: 287, distance: 104.9
click at [211, 287] on body "Discount deadline for [PERSON_NAME] ExpoCarpet, Furniture, Shipping, Labor, etc…" at bounding box center [464, 259] width 506 height 64
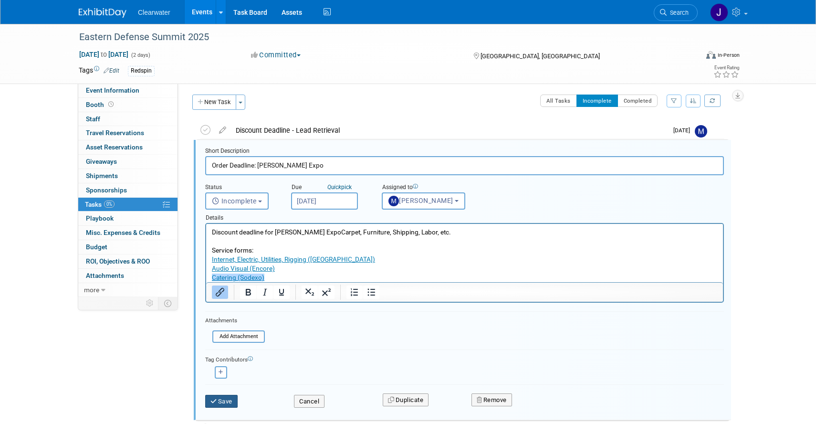
click at [235, 404] on button "Save" at bounding box center [221, 400] width 32 height 13
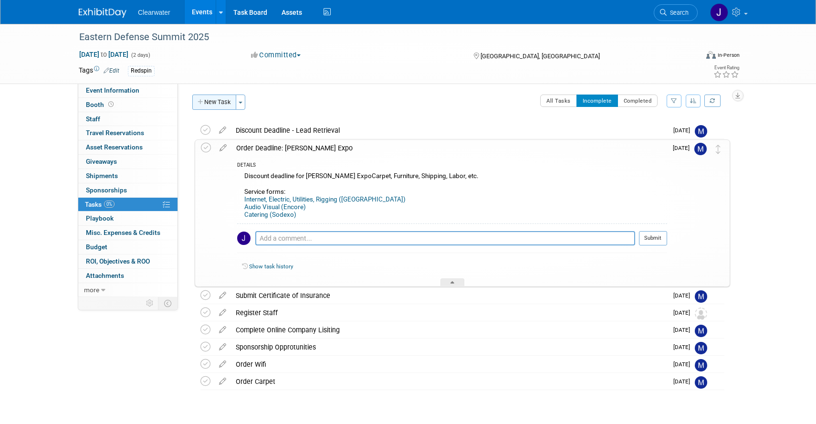
click at [218, 98] on button "New Task" at bounding box center [214, 101] width 44 height 15
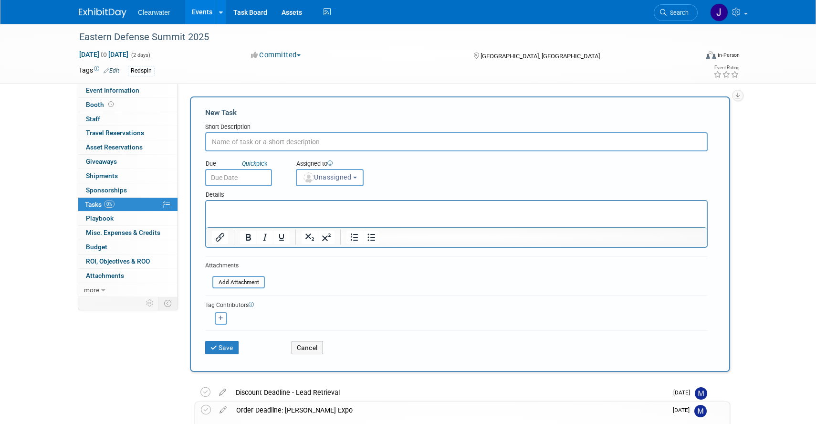
paste input "Advance Warehouse Shipment Deadline"
drag, startPoint x: 332, startPoint y: 140, endPoint x: 303, endPoint y: 139, distance: 29.1
click at [303, 139] on input "Advance Warehouse Shipment Deadline" at bounding box center [456, 141] width 502 height 19
type input "Advance Warehouse Shipment Deadline"
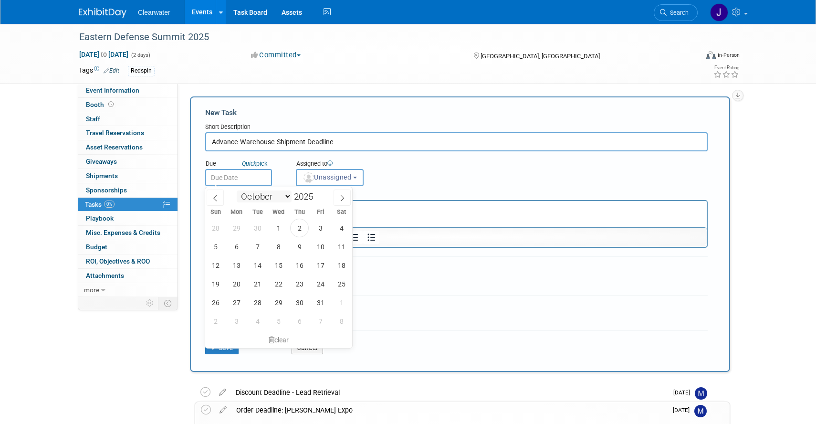
click at [237, 181] on input "text" at bounding box center [238, 177] width 67 height 17
click at [347, 196] on span at bounding box center [341, 197] width 17 height 16
select select "10"
click at [281, 303] on span "26" at bounding box center [278, 302] width 19 height 19
type input "[DATE]"
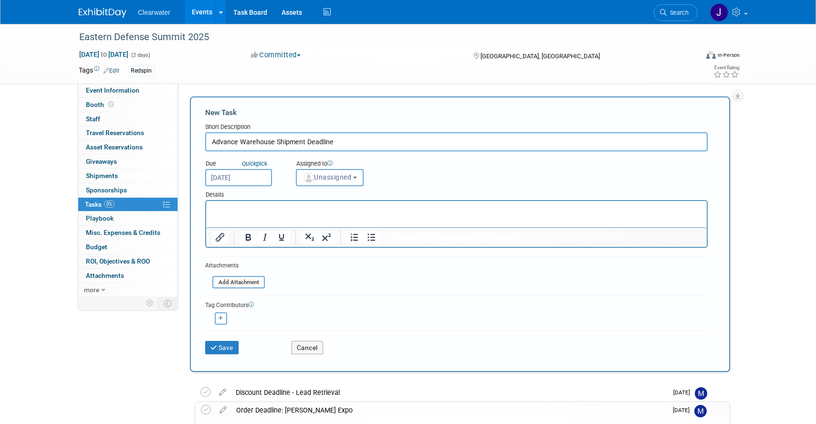
click at [334, 168] on div "Assigned to" at bounding box center [353, 164] width 115 height 10
click at [334, 179] on span "Unassigned" at bounding box center [326, 177] width 49 height 8
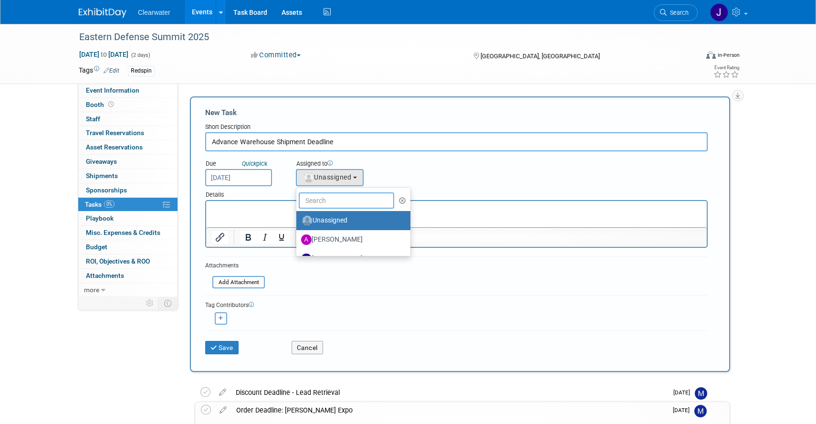
click at [333, 205] on input "text" at bounding box center [346, 200] width 95 height 16
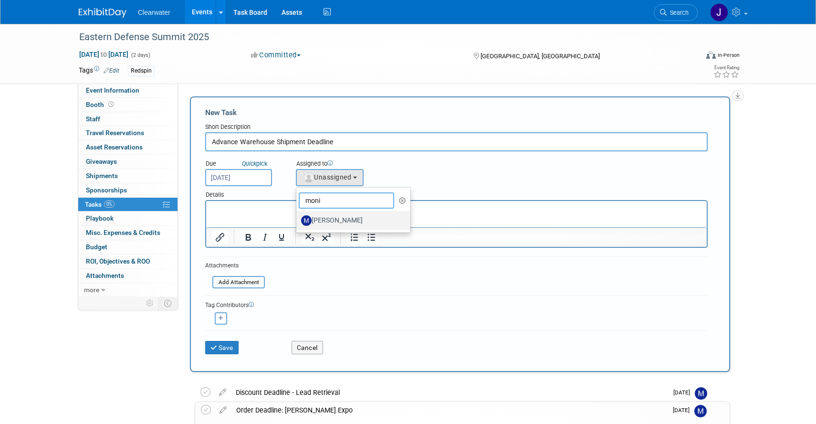
type input "moni"
click at [333, 217] on label "[PERSON_NAME]" at bounding box center [351, 220] width 100 height 15
click at [298, 217] on input "[PERSON_NAME]" at bounding box center [294, 219] width 6 height 6
select select "64254334-9387-4d6a-96b6-2827250710f2"
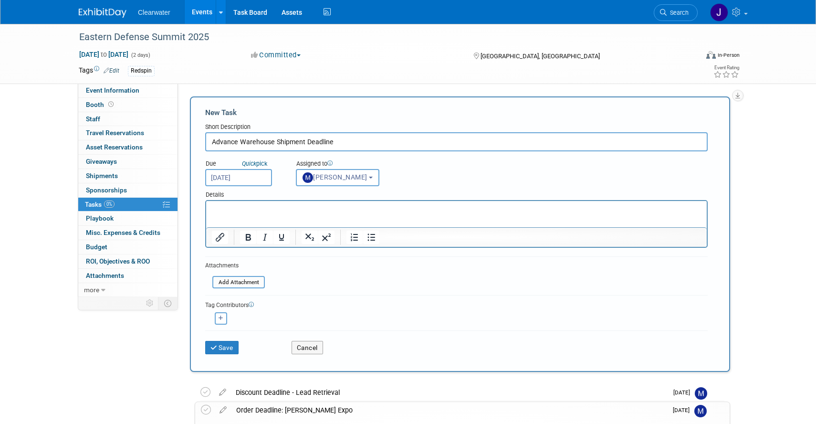
click at [297, 213] on p "Rich Text Area. Press ALT-0 for help." at bounding box center [456, 210] width 489 height 10
paste body "Rich Text Area. Press ALT-0 for help."
click at [318, 209] on p "Advance Warehouse Shipment D" at bounding box center [456, 210] width 489 height 10
drag, startPoint x: 305, startPoint y: 211, endPoint x: 211, endPoint y: 208, distance: 94.0
click at [211, 209] on body "Advance Warehouse Shipment" at bounding box center [456, 210] width 490 height 10
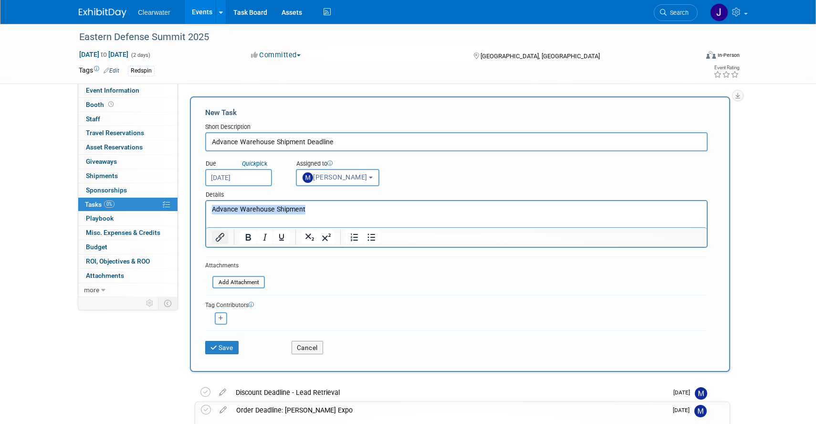
click at [224, 237] on icon "Insert/edit link" at bounding box center [219, 236] width 11 height 11
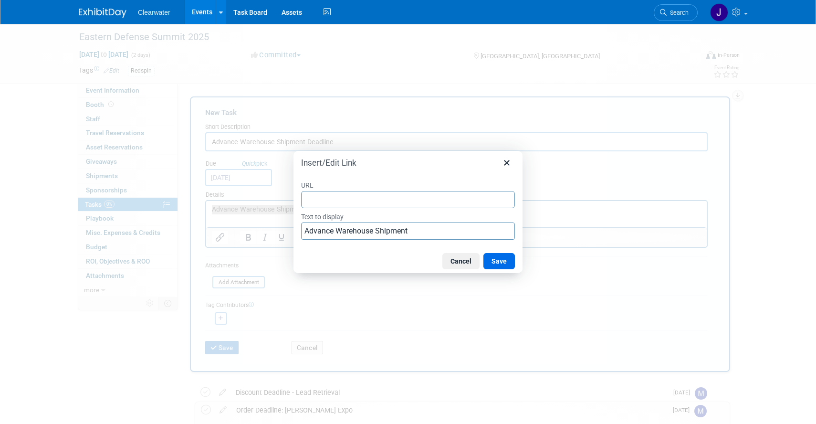
type input "[URL][DOMAIN_NAME]"
click at [509, 263] on button "Save" at bounding box center [498, 261] width 31 height 16
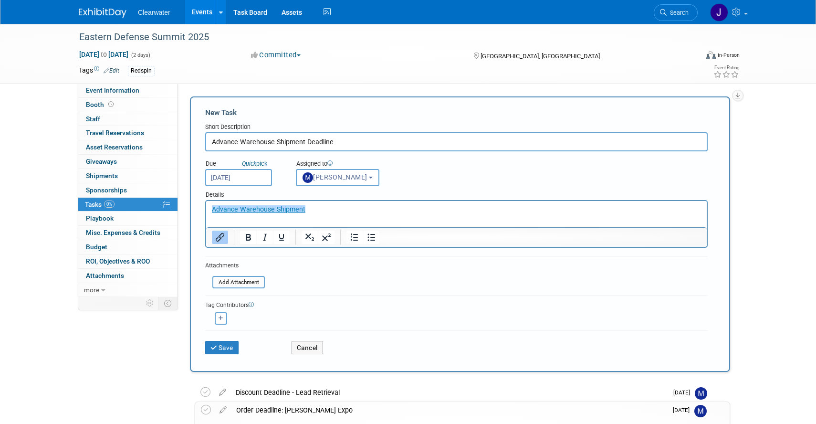
click at [396, 214] on html "Advance Warehouse Shipment" at bounding box center [456, 207] width 500 height 13
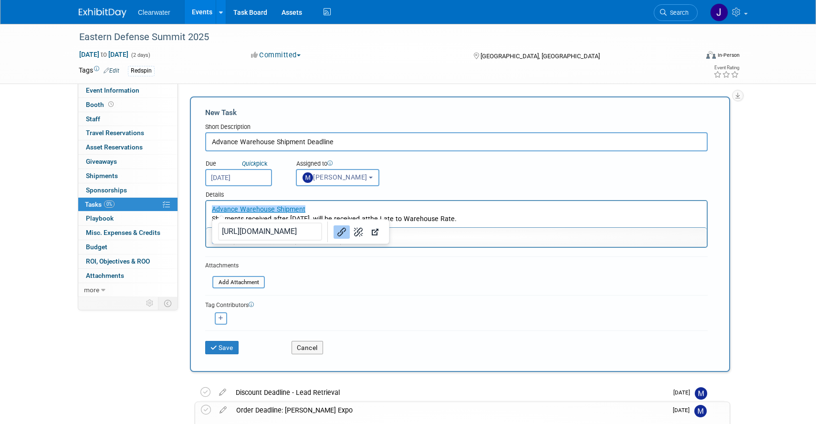
click at [391, 289] on form "New Task Short Description Advance Warehouse Shipment Deadline Due Quick pick […" at bounding box center [459, 233] width 509 height 253
click at [225, 350] on button "Save" at bounding box center [221, 347] width 33 height 13
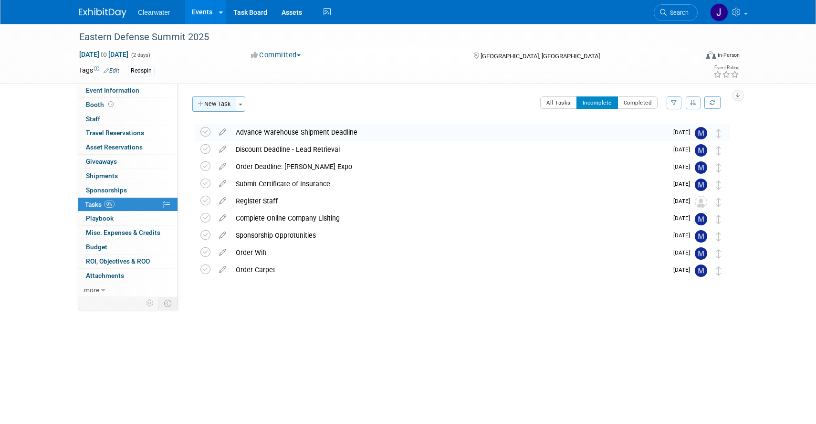
click at [214, 101] on button "New Task" at bounding box center [214, 103] width 44 height 15
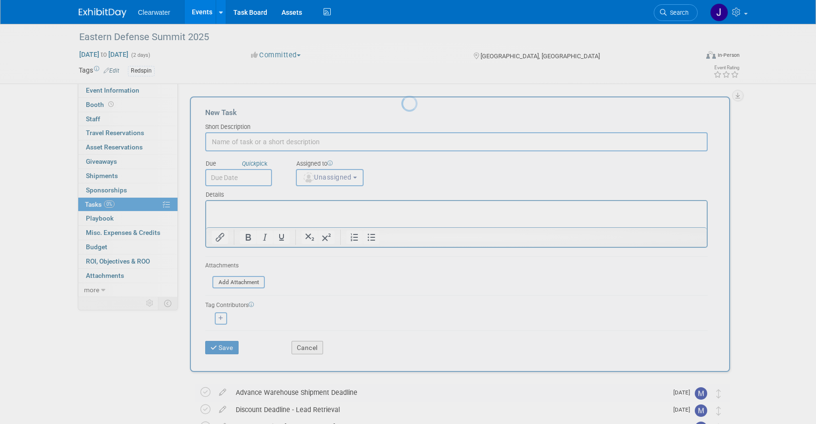
scroll to position [0, 0]
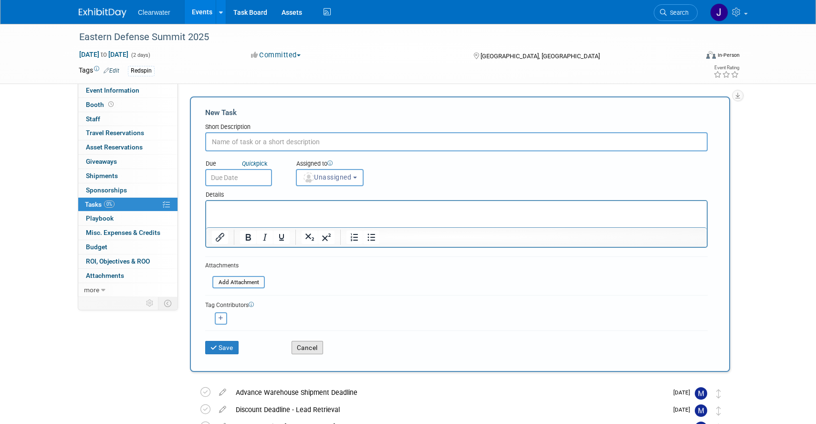
click at [307, 352] on button "Cancel" at bounding box center [306, 347] width 31 height 13
